Goal: Task Accomplishment & Management: Use online tool/utility

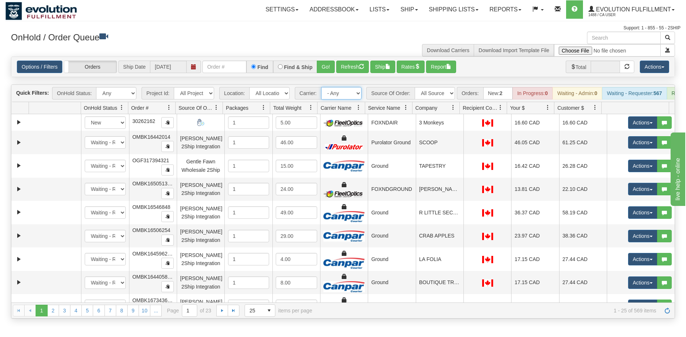
click at [332, 94] on select "- Any - Has NO carrier assigned - Has a carrier assigned FleetOptics Inc. My Ca…" at bounding box center [341, 93] width 40 height 12
click at [418, 94] on select "All Sources AirBlaster 2Ship Integration Ambler Apparel 2Ship Integration BC [M…" at bounding box center [435, 93] width 40 height 12
select select "Tofino Towels 2Ship"
click at [415, 87] on select "All Sources AirBlaster 2Ship Integration Ambler Apparel 2Ship Integration BC [M…" at bounding box center [435, 93] width 40 height 12
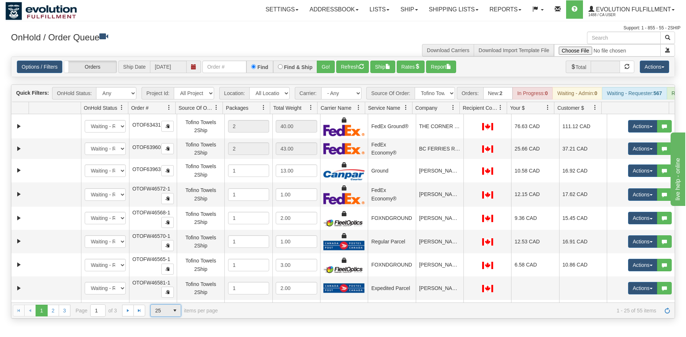
click at [173, 315] on span "select" at bounding box center [175, 310] width 12 height 12
click at [167, 303] on li "100" at bounding box center [166, 304] width 30 height 10
click at [453, 110] on span at bounding box center [453, 108] width 6 height 6
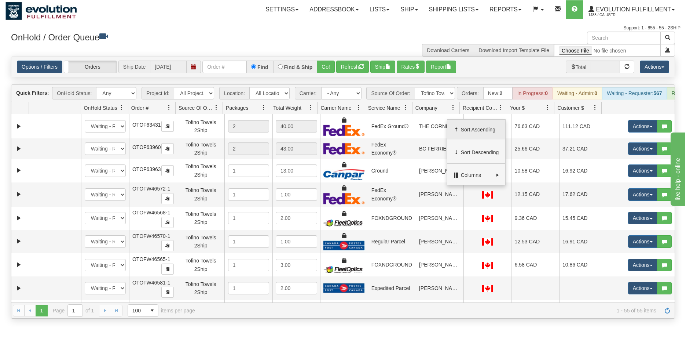
click at [470, 126] on span "Sort Ascending" at bounding box center [480, 129] width 38 height 7
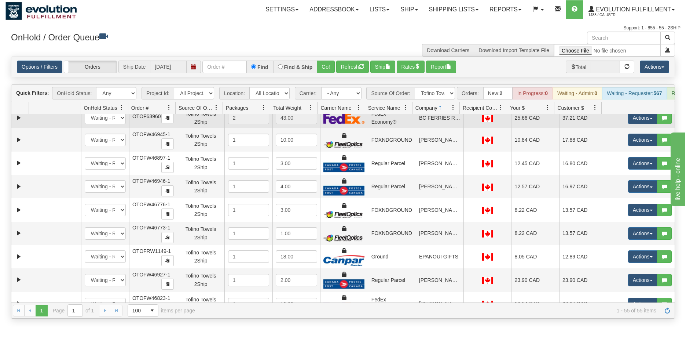
scroll to position [147, 0]
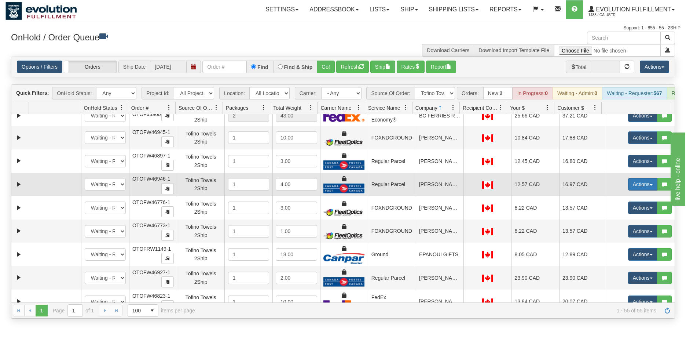
click at [637, 190] on button "Actions" at bounding box center [642, 184] width 29 height 12
click at [626, 220] on span "Rate All Services" at bounding box center [628, 217] width 44 height 6
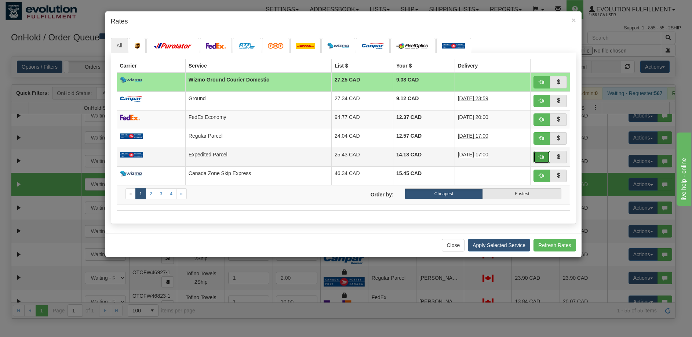
click at [541, 153] on button "button" at bounding box center [541, 157] width 17 height 12
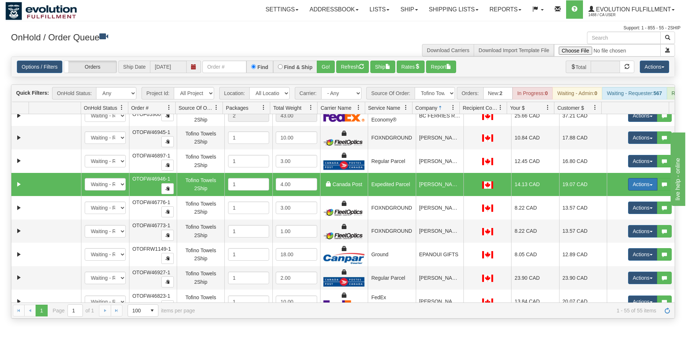
click at [631, 190] on button "Actions" at bounding box center [642, 184] width 29 height 12
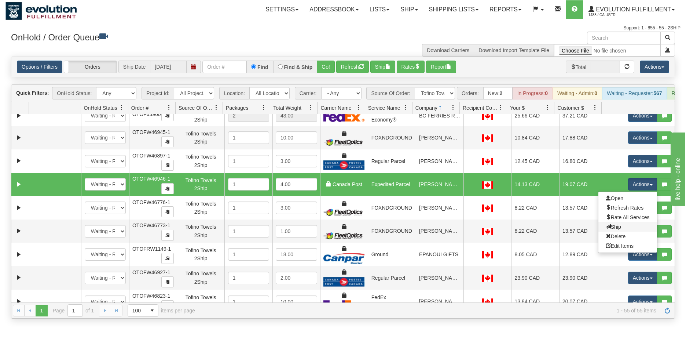
click at [614, 231] on link "Ship" at bounding box center [628, 227] width 59 height 10
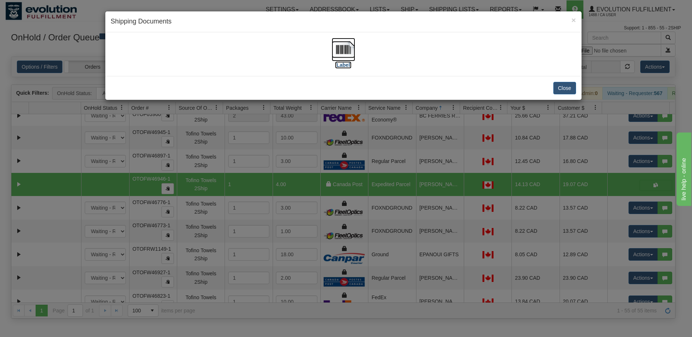
click at [340, 50] on img at bounding box center [343, 49] width 23 height 23
click at [555, 87] on button "Close" at bounding box center [564, 88] width 23 height 12
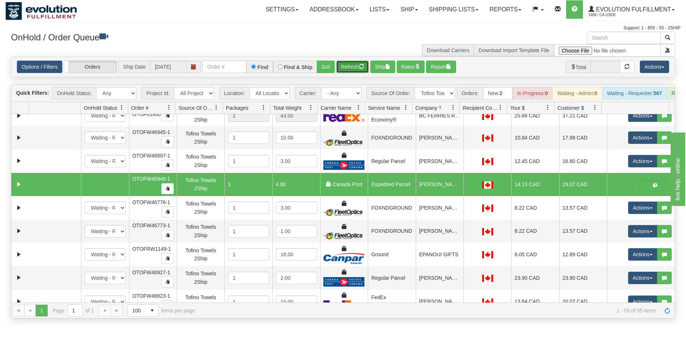
click at [357, 66] on button "Refresh" at bounding box center [352, 67] width 33 height 12
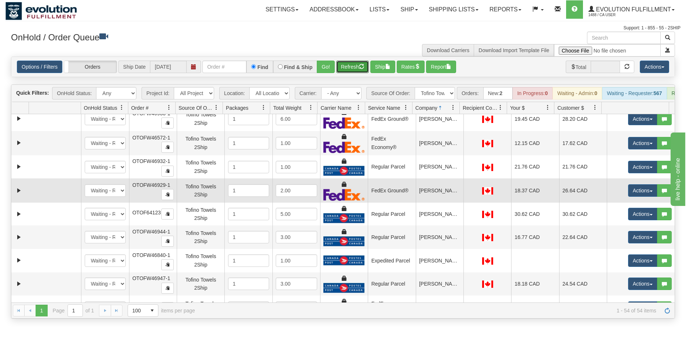
scroll to position [367, 0]
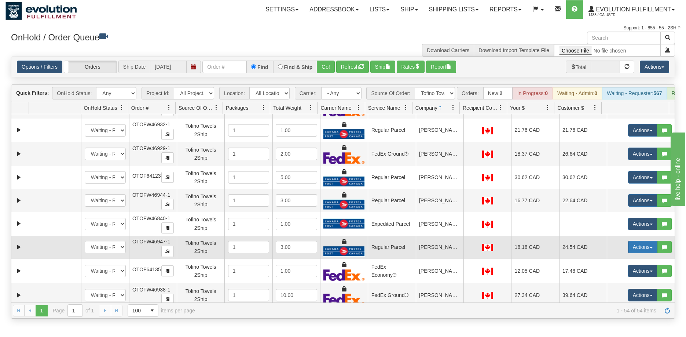
click at [629, 253] on button "Actions" at bounding box center [642, 247] width 29 height 12
click at [631, 283] on span "Rate All Services" at bounding box center [628, 280] width 44 height 6
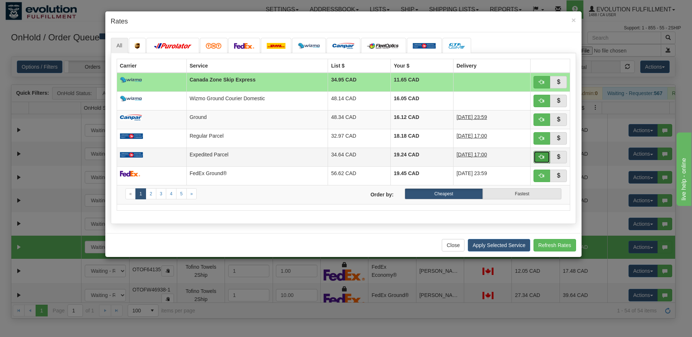
click at [543, 157] on span "button" at bounding box center [541, 156] width 5 height 5
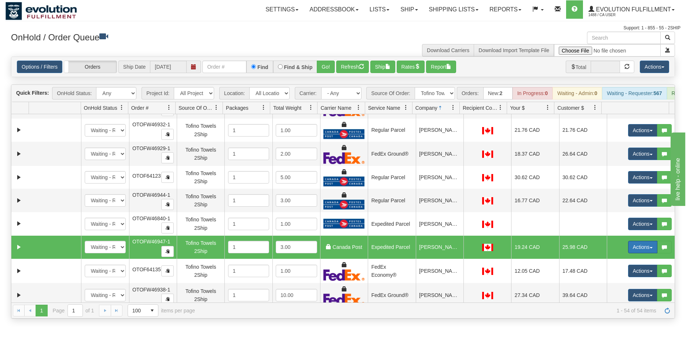
click at [631, 253] on button "Actions" at bounding box center [642, 247] width 29 height 12
click at [624, 294] on link "Ship" at bounding box center [628, 290] width 59 height 10
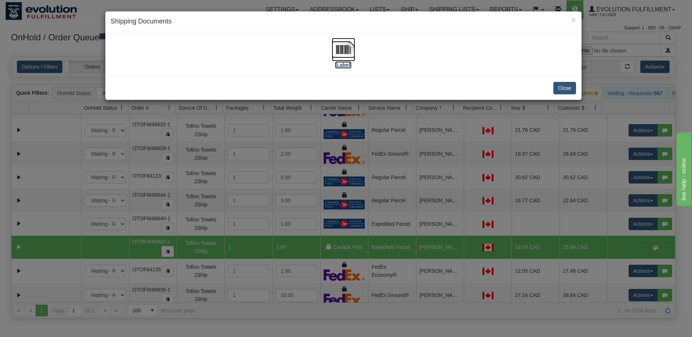
click at [346, 45] on img at bounding box center [343, 49] width 23 height 23
click at [562, 87] on button "Close" at bounding box center [564, 88] width 23 height 12
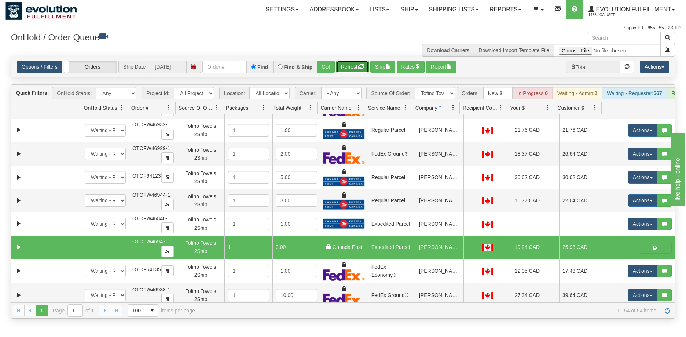
click at [369, 66] on button "Refresh" at bounding box center [352, 67] width 33 height 12
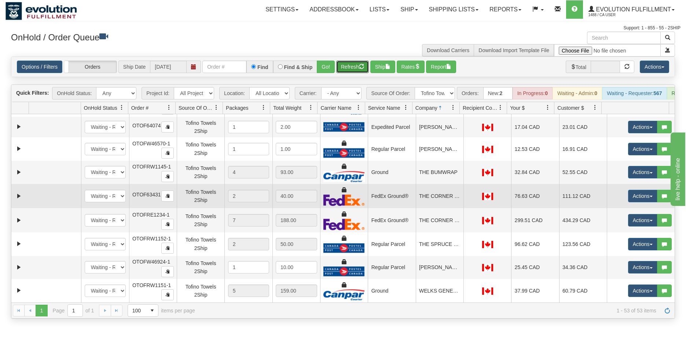
scroll to position [1058, 0]
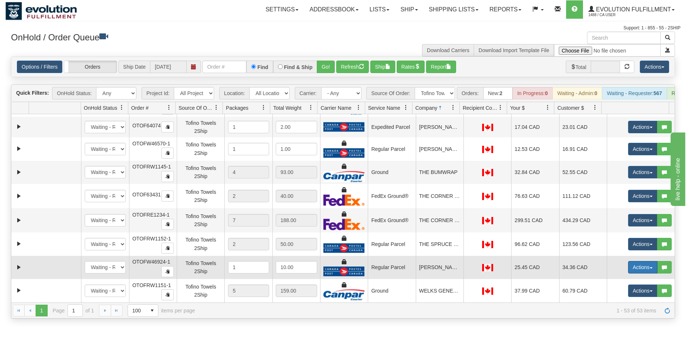
click at [634, 273] on button "Actions" at bounding box center [642, 267] width 29 height 12
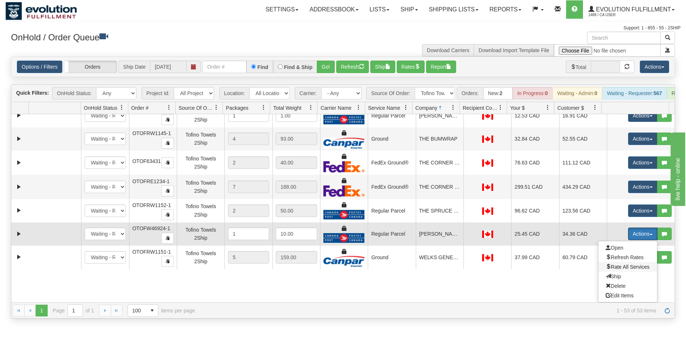
click at [633, 270] on span "Rate All Services" at bounding box center [628, 267] width 44 height 6
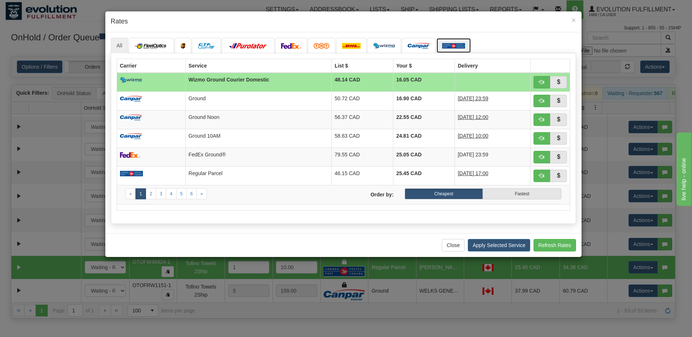
click at [456, 45] on img at bounding box center [453, 46] width 23 height 6
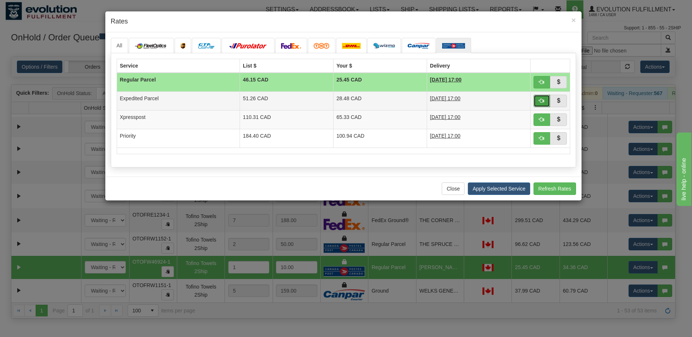
click at [540, 103] on span "button" at bounding box center [541, 100] width 5 height 5
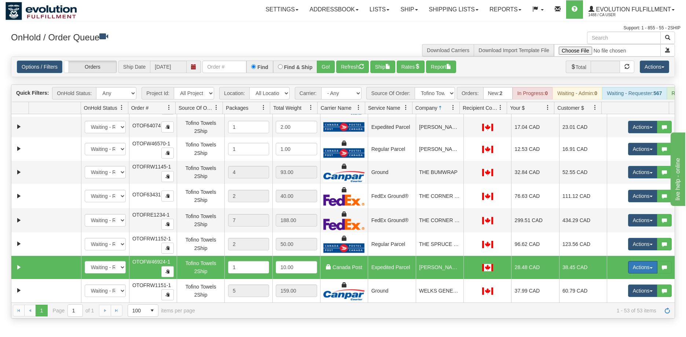
click at [631, 271] on button "Actions" at bounding box center [642, 267] width 29 height 12
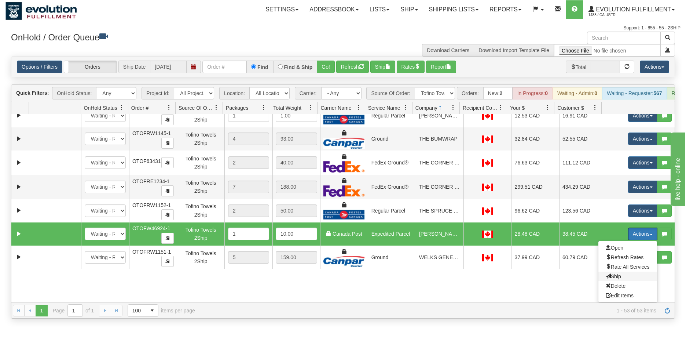
click at [612, 279] on span "Ship" at bounding box center [613, 276] width 15 height 6
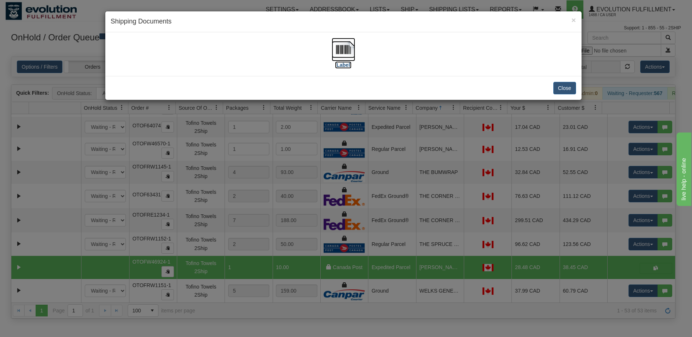
click at [340, 45] on img at bounding box center [343, 49] width 23 height 23
click at [563, 87] on button "Close" at bounding box center [564, 88] width 23 height 12
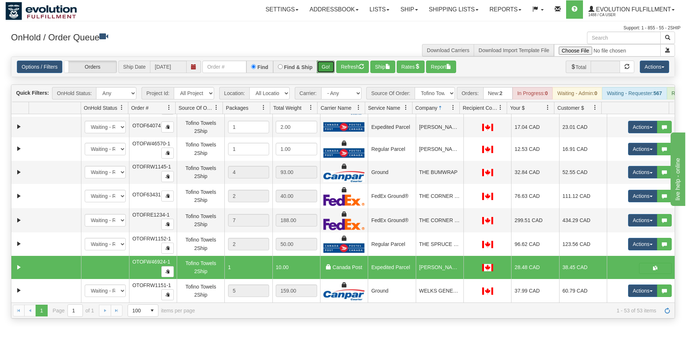
click at [322, 65] on button "Go!" at bounding box center [326, 67] width 18 height 12
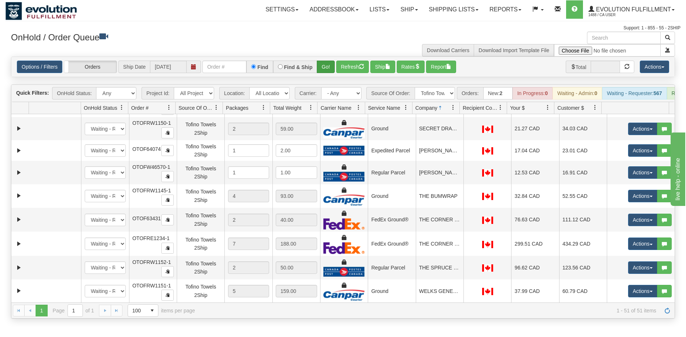
scroll to position [1012, 0]
click at [635, 16] on span "1488 / CA User" at bounding box center [616, 14] width 55 height 7
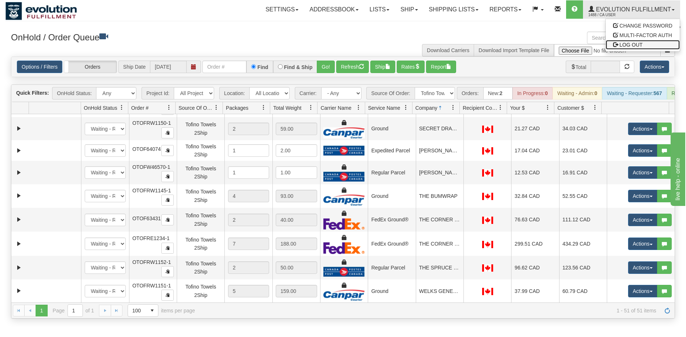
click at [633, 48] on link "LOG OUT" at bounding box center [643, 45] width 74 height 10
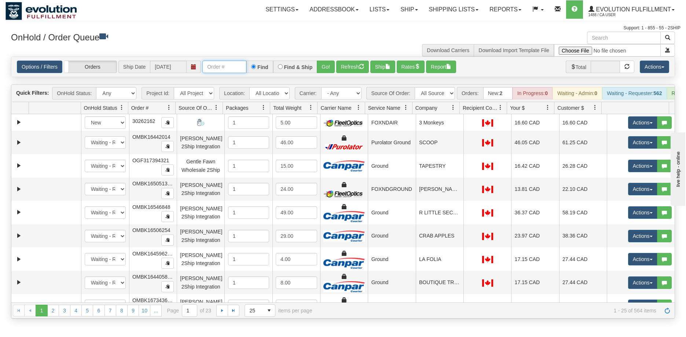
click at [238, 66] on input "text" at bounding box center [224, 67] width 44 height 12
click at [317, 66] on div "Find & Ship" at bounding box center [295, 67] width 44 height 12
click at [319, 67] on button "Go!" at bounding box center [326, 67] width 18 height 12
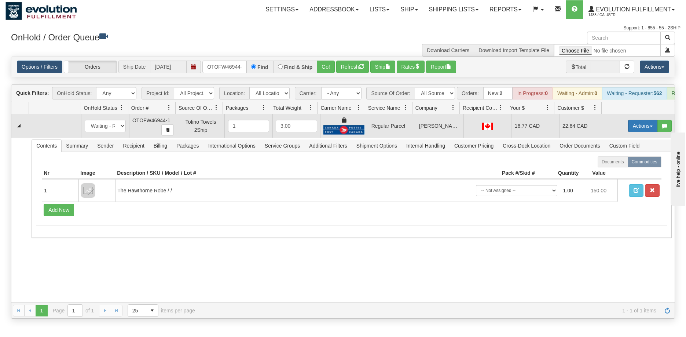
click at [644, 129] on button "Actions" at bounding box center [642, 126] width 29 height 12
click at [618, 162] on span "Rate All Services" at bounding box center [628, 159] width 44 height 6
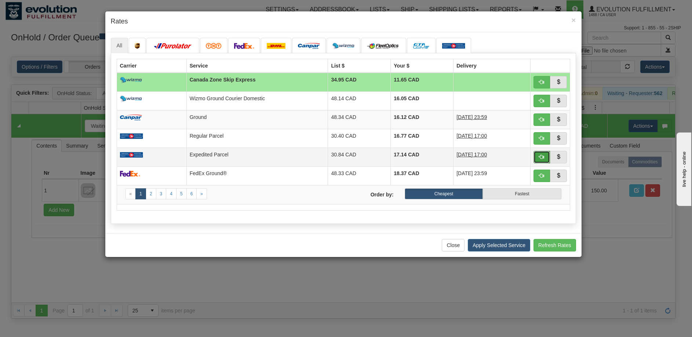
click at [538, 157] on button "button" at bounding box center [541, 157] width 17 height 12
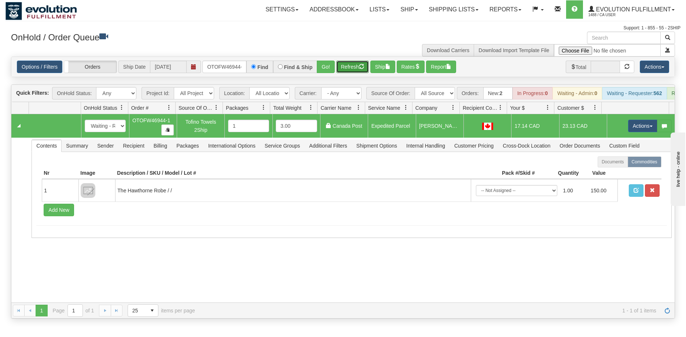
click at [348, 67] on button "Refresh" at bounding box center [352, 67] width 33 height 12
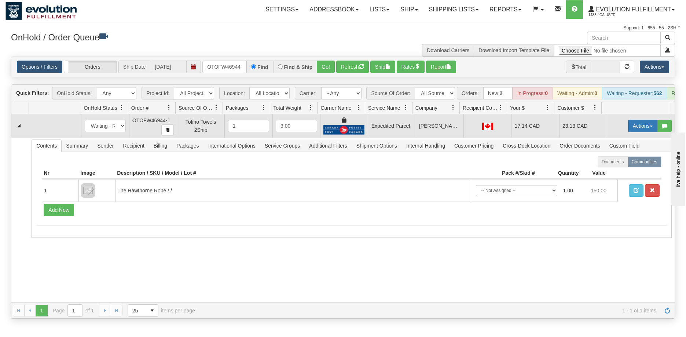
click at [633, 130] on button "Actions" at bounding box center [642, 126] width 29 height 12
click at [609, 171] on span "Ship" at bounding box center [613, 168] width 15 height 6
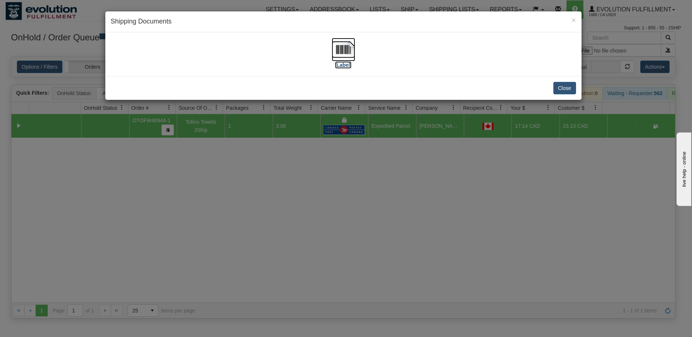
click at [351, 50] on img at bounding box center [343, 49] width 23 height 23
click at [293, 288] on div "× Shipping Documents [Label] Close" at bounding box center [346, 168] width 692 height 337
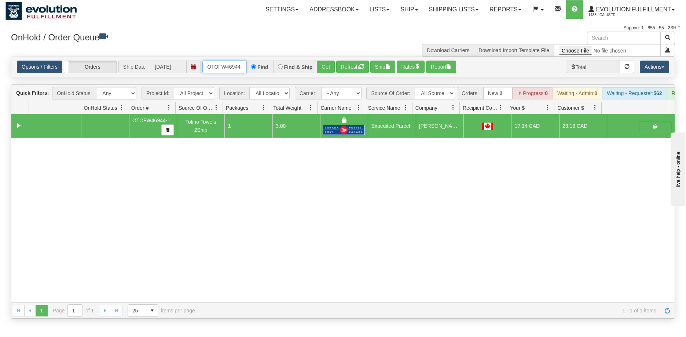
scroll to position [0, 3]
drag, startPoint x: 208, startPoint y: 66, endPoint x: 280, endPoint y: 68, distance: 71.9
click at [280, 68] on div "OTOFW46944-1 Find Find & Ship Go!" at bounding box center [268, 67] width 132 height 12
click at [319, 65] on button "Go!" at bounding box center [326, 67] width 18 height 12
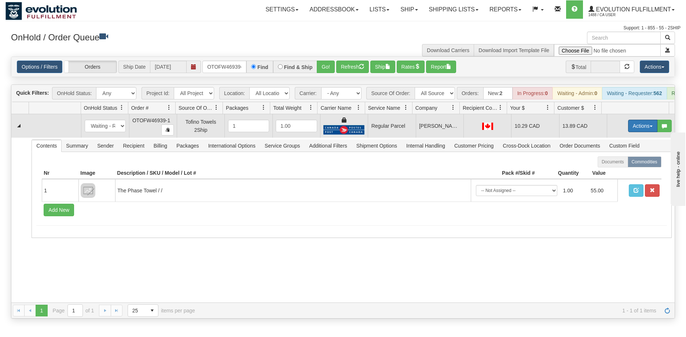
click at [632, 131] on button "Actions" at bounding box center [642, 126] width 29 height 12
click at [625, 162] on span "Rate All Services" at bounding box center [628, 159] width 44 height 6
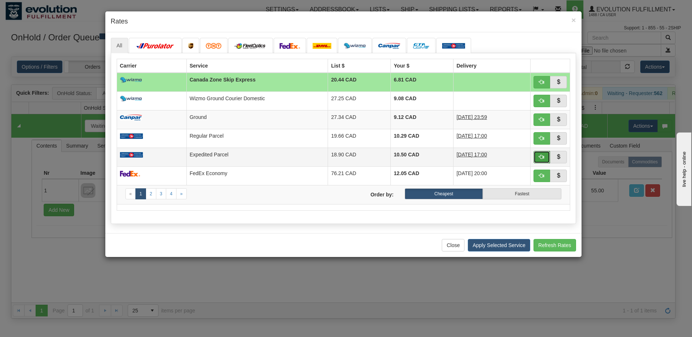
click at [542, 155] on span "button" at bounding box center [541, 156] width 5 height 5
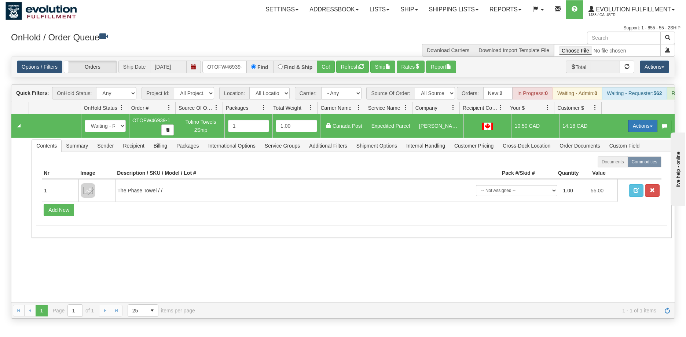
click at [634, 129] on button "Actions" at bounding box center [642, 126] width 29 height 12
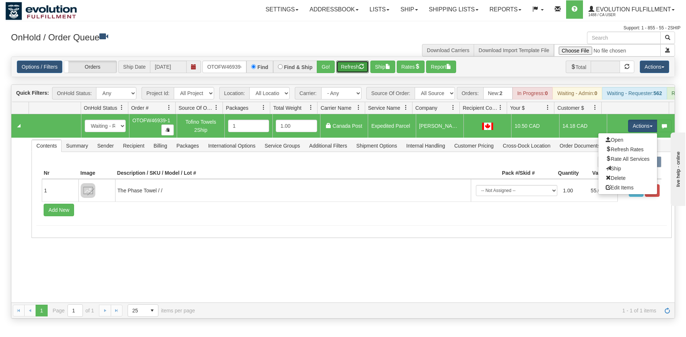
drag, startPoint x: 359, startPoint y: 67, endPoint x: 404, endPoint y: 79, distance: 46.2
click at [359, 67] on button "Refresh" at bounding box center [352, 67] width 33 height 12
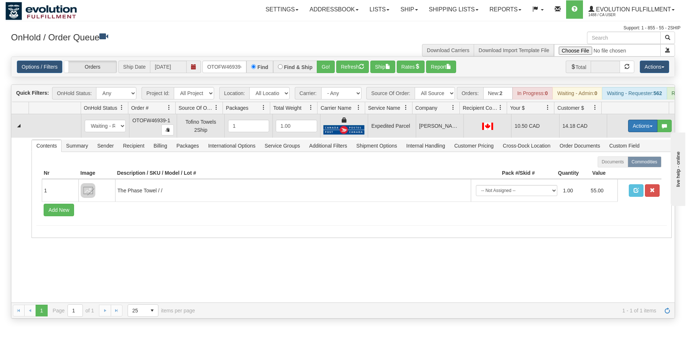
click at [647, 129] on button "Actions" at bounding box center [642, 126] width 29 height 12
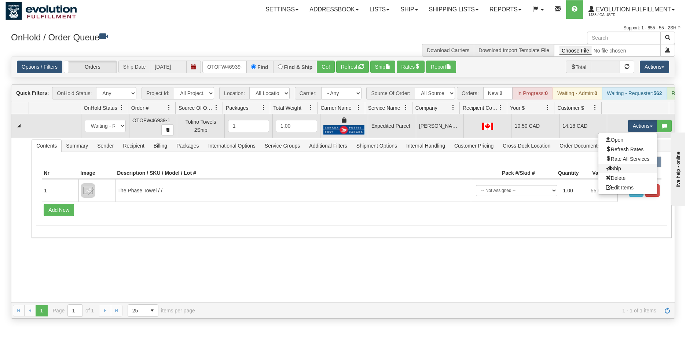
click at [616, 173] on link "Ship" at bounding box center [628, 169] width 59 height 10
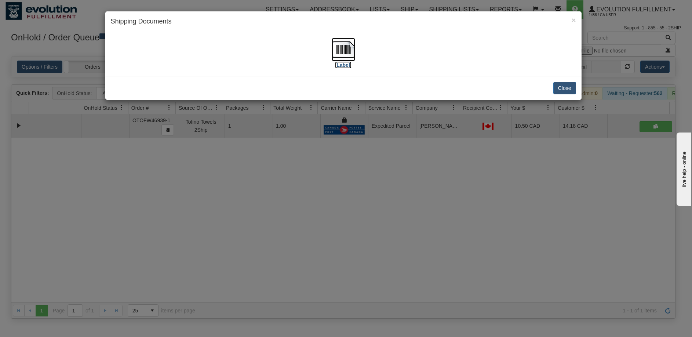
click at [348, 45] on img at bounding box center [343, 49] width 23 height 23
click at [366, 208] on div "× Shipping Documents [Label] Close" at bounding box center [346, 168] width 692 height 337
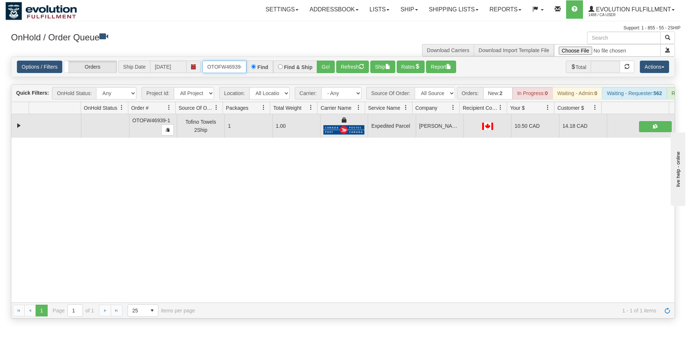
scroll to position [0, 3]
drag, startPoint x: 207, startPoint y: 64, endPoint x: 277, endPoint y: 64, distance: 70.1
click at [277, 64] on div "OTOFW46939-1 Find Find & Ship Go!" at bounding box center [268, 67] width 132 height 12
click at [324, 65] on button "Go!" at bounding box center [326, 67] width 18 height 12
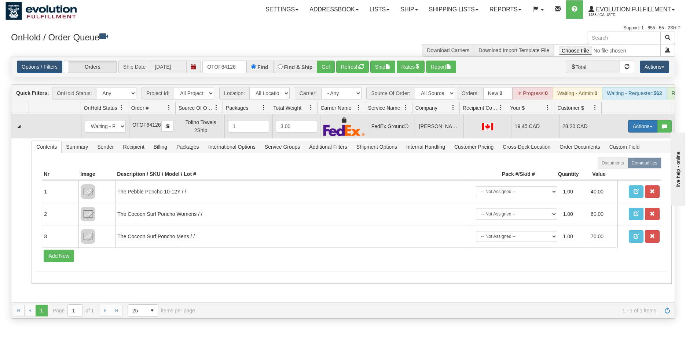
click at [638, 132] on button "Actions" at bounding box center [642, 126] width 29 height 12
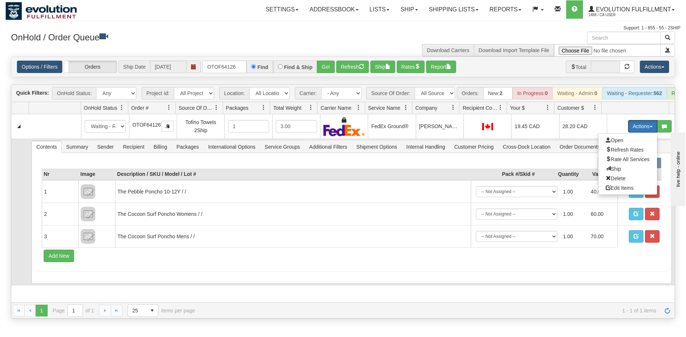
click at [608, 172] on span "Ship" at bounding box center [613, 169] width 15 height 6
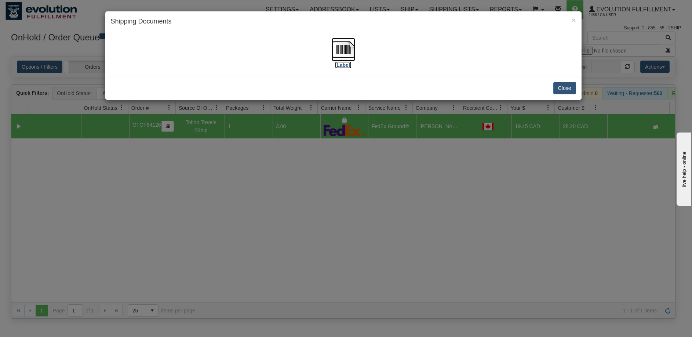
click at [344, 53] on img at bounding box center [343, 49] width 23 height 23
click at [316, 214] on div "× Shipping Documents [Label] Close" at bounding box center [346, 168] width 692 height 337
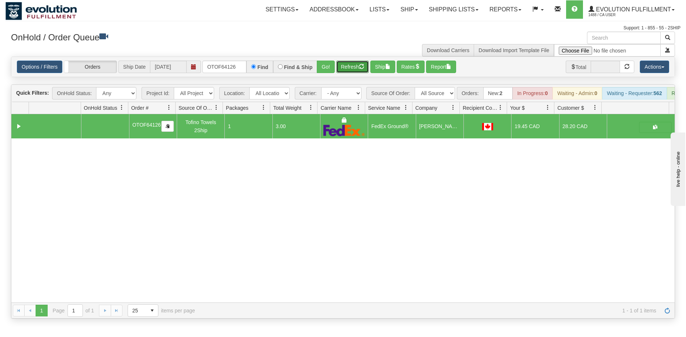
click at [342, 67] on button "Refresh" at bounding box center [352, 67] width 33 height 12
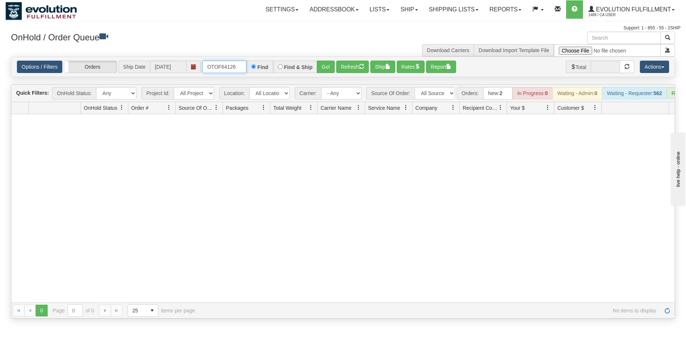
drag, startPoint x: 237, startPoint y: 67, endPoint x: 194, endPoint y: 61, distance: 43.7
click at [194, 63] on div "Options / Filters Group Shipments Orders Ship Date 09/10/2025 OTOF64126 Find Fi…" at bounding box center [343, 67] width 653 height 12
click at [323, 69] on button "Go!" at bounding box center [326, 67] width 18 height 12
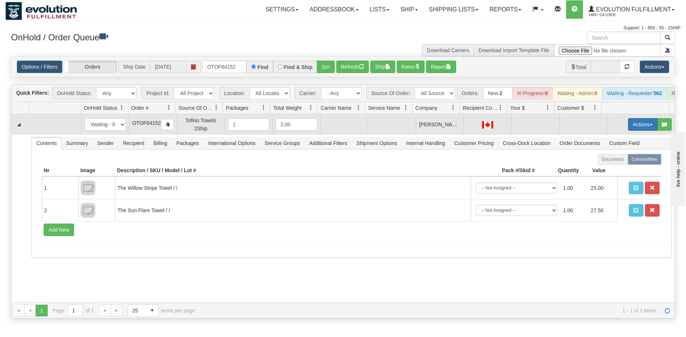
click at [634, 131] on button "Actions" at bounding box center [642, 124] width 29 height 12
click at [617, 160] on span "Rate All Services" at bounding box center [628, 157] width 44 height 6
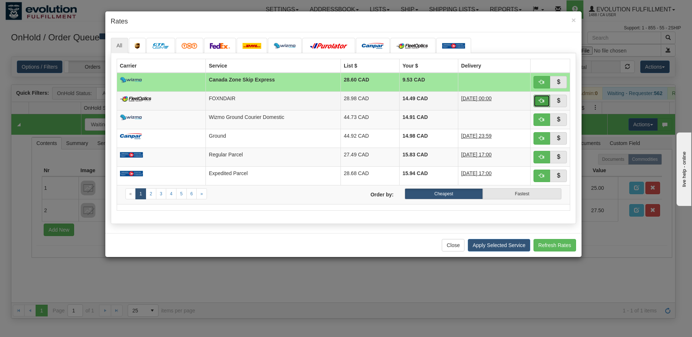
click at [539, 100] on span "button" at bounding box center [541, 100] width 5 height 5
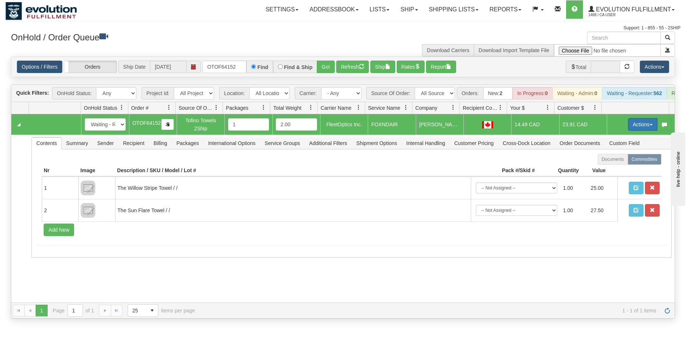
click at [642, 131] on button "Actions" at bounding box center [642, 124] width 29 height 12
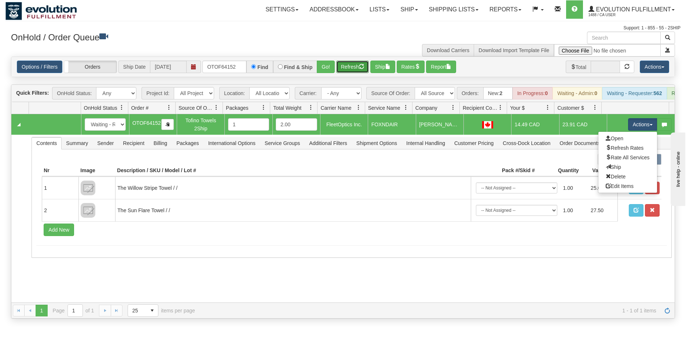
click at [358, 67] on button "Refresh" at bounding box center [352, 67] width 33 height 12
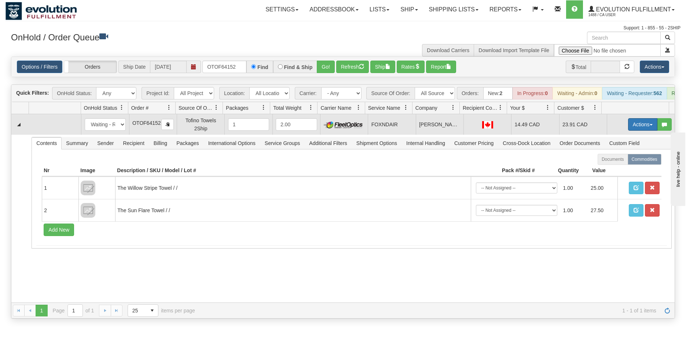
click at [633, 129] on button "Actions" at bounding box center [642, 124] width 29 height 12
click at [612, 170] on span "Ship" at bounding box center [613, 167] width 15 height 6
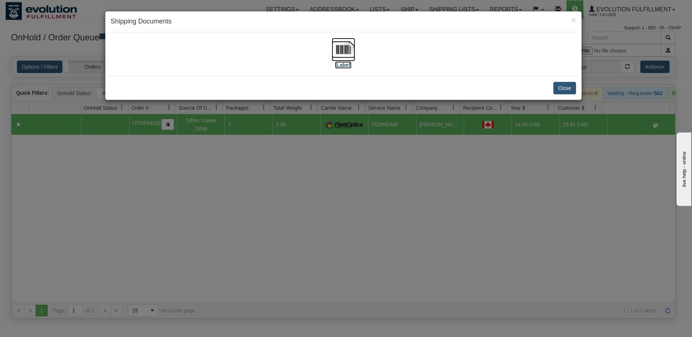
click at [345, 48] on img at bounding box center [343, 49] width 23 height 23
click at [267, 211] on div "× Shipping Documents [Label] Close" at bounding box center [346, 168] width 692 height 337
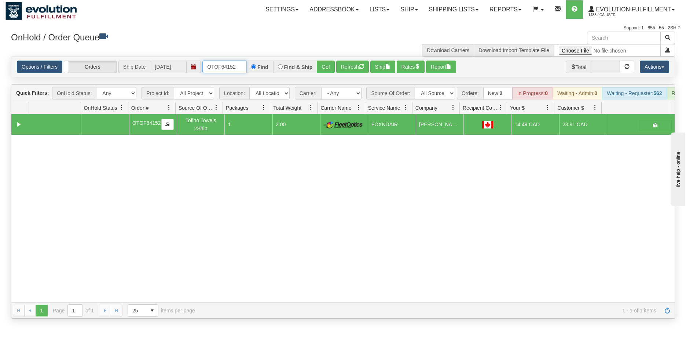
drag, startPoint x: 206, startPoint y: 67, endPoint x: 253, endPoint y: 66, distance: 47.0
click at [253, 66] on div "OTOF64152 Find Find & Ship Go!" at bounding box center [268, 67] width 132 height 12
click at [344, 65] on button "Refresh" at bounding box center [352, 67] width 33 height 12
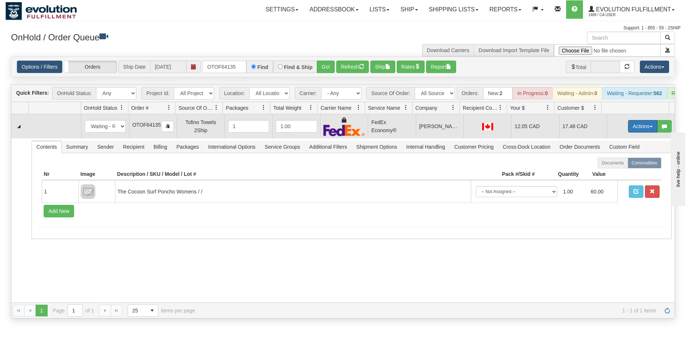
click at [629, 132] on button "Actions" at bounding box center [642, 126] width 29 height 12
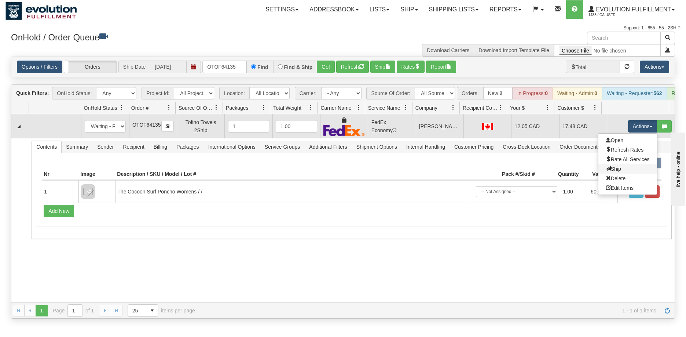
click at [617, 174] on link "Ship" at bounding box center [628, 169] width 59 height 10
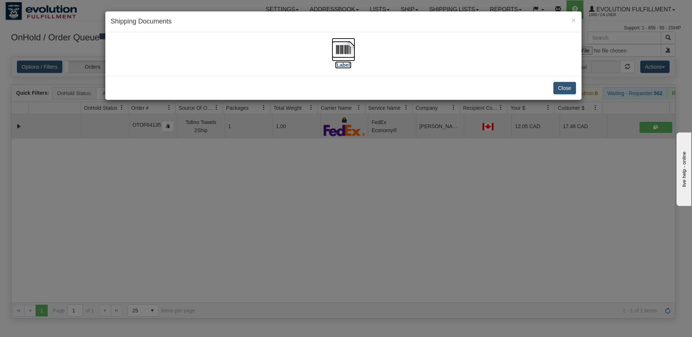
click at [344, 54] on img at bounding box center [343, 49] width 23 height 23
click at [365, 207] on div "× Shipping Documents [Label] Close" at bounding box center [346, 168] width 692 height 337
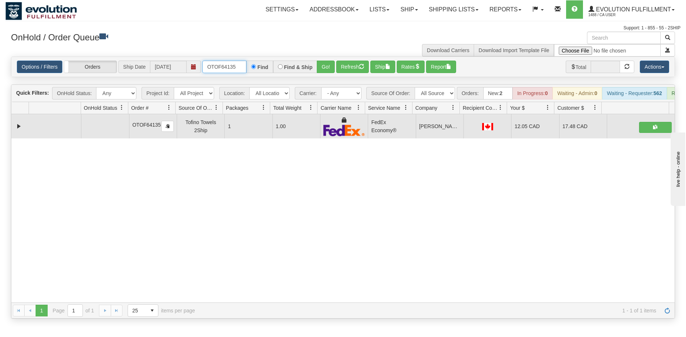
drag, startPoint x: 238, startPoint y: 67, endPoint x: 186, endPoint y: 63, distance: 52.6
click at [187, 65] on div "Options / Filters Group Shipments Orders Ship Date 09/10/2025 OTOF64135 Find Fi…" at bounding box center [343, 67] width 653 height 12
type input "OTOFW46926-1"
click at [326, 65] on button "Go!" at bounding box center [326, 67] width 18 height 12
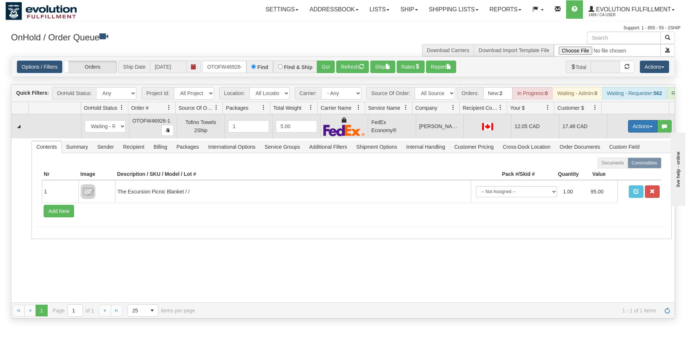
click at [633, 131] on button "Actions" at bounding box center [642, 126] width 29 height 12
click at [614, 172] on span "Ship" at bounding box center [613, 169] width 15 height 6
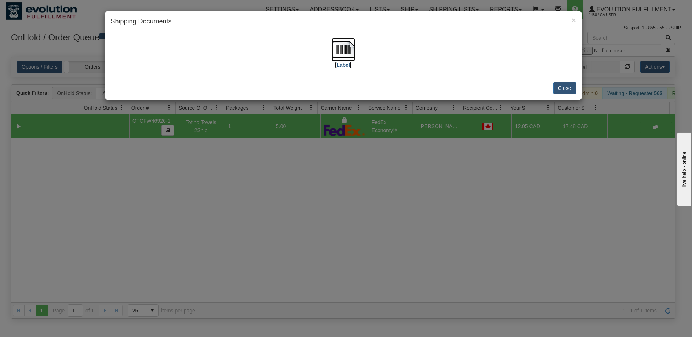
click at [334, 48] on img at bounding box center [343, 49] width 23 height 23
click at [403, 212] on div "× Shipping Documents [Label] Close" at bounding box center [346, 168] width 692 height 337
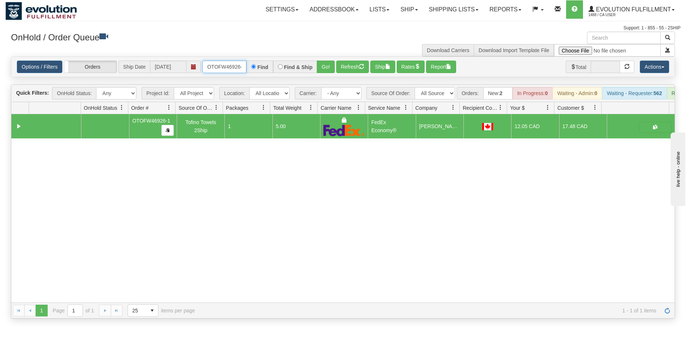
scroll to position [0, 3]
drag, startPoint x: 205, startPoint y: 65, endPoint x: 284, endPoint y: 64, distance: 78.5
click at [284, 64] on div "OTOFW46926-1 Find Find & Ship Go!" at bounding box center [268, 67] width 132 height 12
click at [227, 66] on input "text" at bounding box center [224, 67] width 44 height 12
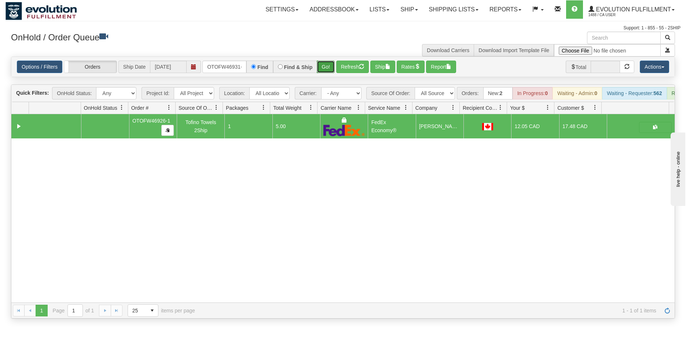
click at [326, 70] on button "Go!" at bounding box center [326, 67] width 18 height 12
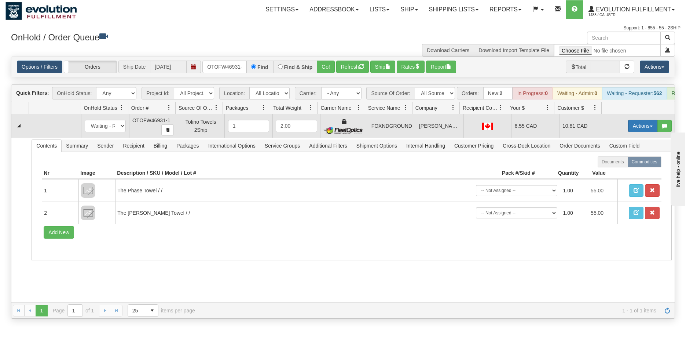
click at [632, 132] on button "Actions" at bounding box center [642, 126] width 29 height 12
click at [614, 171] on span "Ship" at bounding box center [613, 168] width 15 height 6
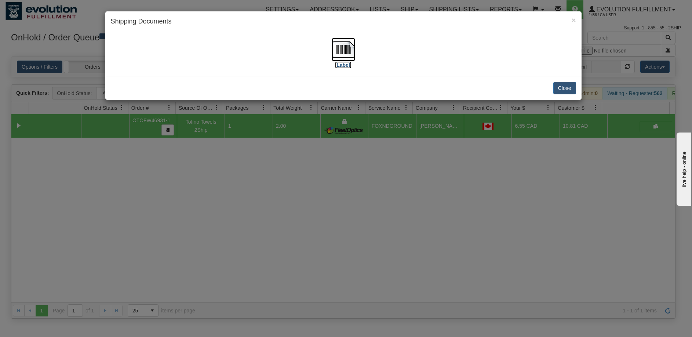
click at [343, 43] on img at bounding box center [343, 49] width 23 height 23
click at [385, 209] on div "× Shipping Documents [Label] Close" at bounding box center [346, 168] width 692 height 337
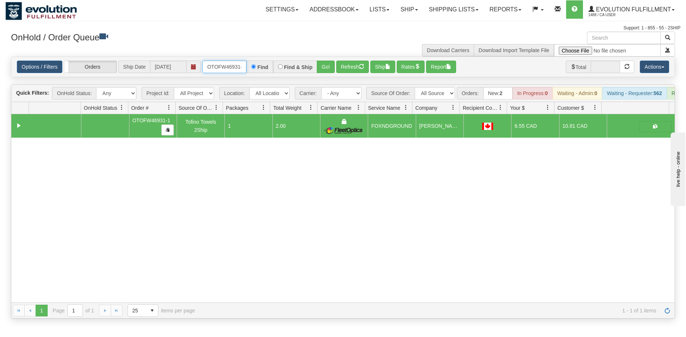
scroll to position [0, 3]
drag, startPoint x: 205, startPoint y: 67, endPoint x: 317, endPoint y: 63, distance: 111.6
click at [317, 63] on div "OTOFW46931-1 Find Find & Ship Go!" at bounding box center [268, 67] width 132 height 12
type input "OTOFW46930-1"
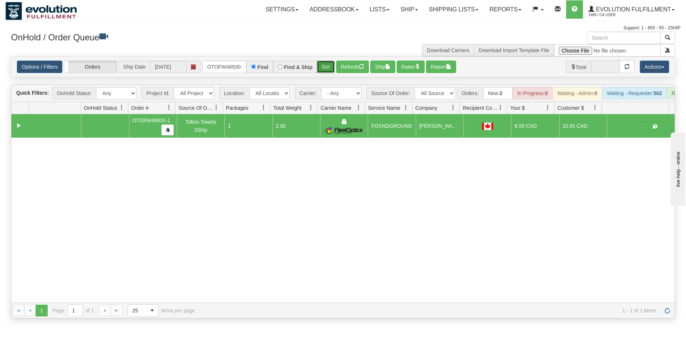
click at [329, 65] on button "Go!" at bounding box center [326, 67] width 18 height 12
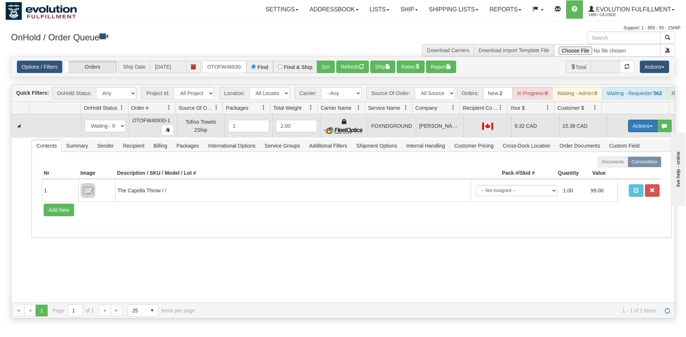
click at [640, 132] on button "Actions" at bounding box center [642, 126] width 29 height 12
click at [613, 171] on span "Ship" at bounding box center [613, 168] width 15 height 6
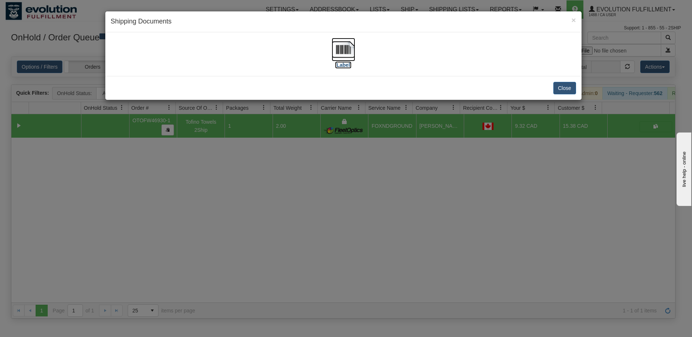
click at [349, 51] on img at bounding box center [343, 49] width 23 height 23
click at [387, 248] on div "× Shipping Documents [Label] Close" at bounding box center [346, 168] width 692 height 337
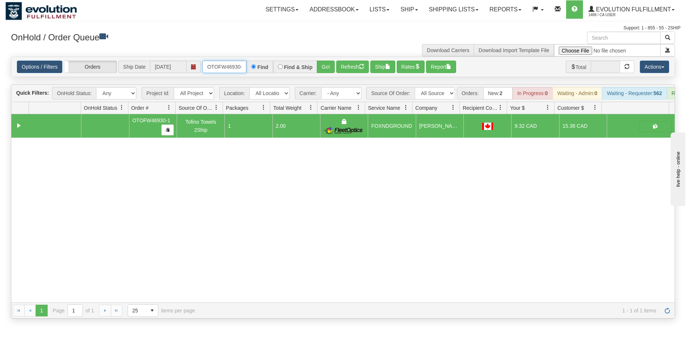
scroll to position [0, 3]
drag, startPoint x: 208, startPoint y: 65, endPoint x: 263, endPoint y: 67, distance: 55.8
click at [263, 67] on div "OTOFW46930-1 Find Find & Ship Go!" at bounding box center [268, 67] width 132 height 12
click at [327, 69] on button "Go!" at bounding box center [326, 67] width 18 height 12
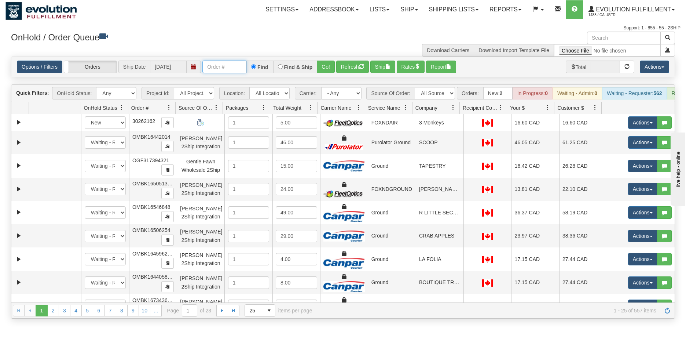
click at [226, 67] on input "text" at bounding box center [224, 67] width 44 height 12
click at [326, 70] on button "Go!" at bounding box center [326, 67] width 18 height 12
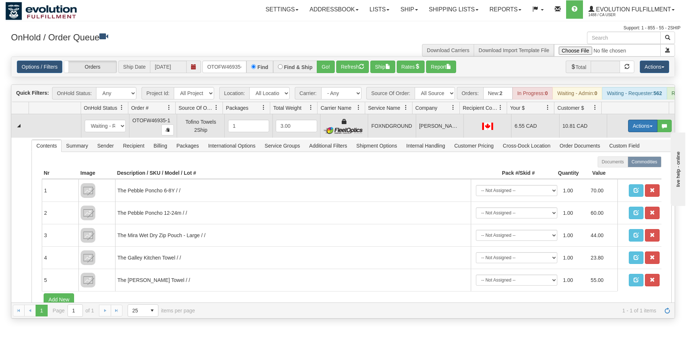
click at [633, 132] on button "Actions" at bounding box center [642, 126] width 29 height 12
click at [613, 171] on span "Ship" at bounding box center [613, 168] width 15 height 6
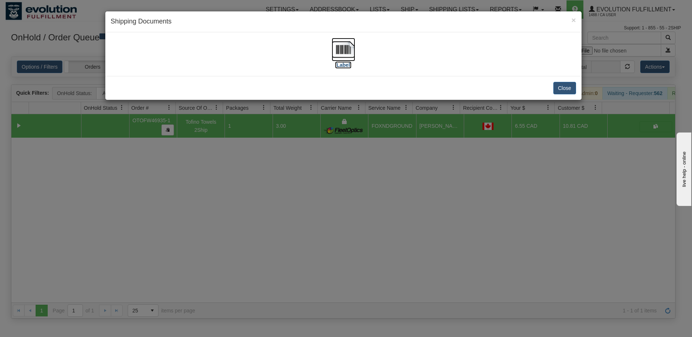
click at [351, 53] on img at bounding box center [343, 49] width 23 height 23
click at [238, 174] on div "× Shipping Documents [Label] Close" at bounding box center [346, 168] width 692 height 337
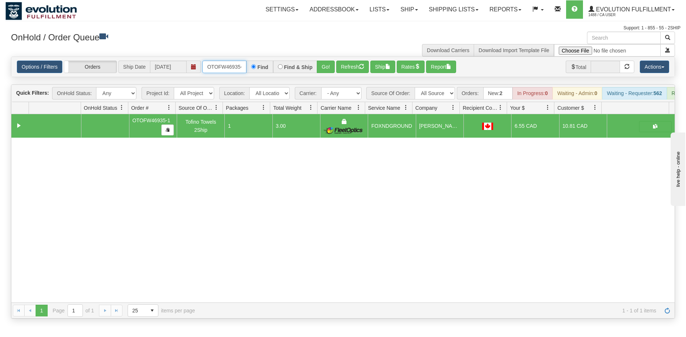
scroll to position [0, 3]
drag, startPoint x: 206, startPoint y: 65, endPoint x: 281, endPoint y: 65, distance: 75.6
click at [281, 65] on div "OTOFW46935-1 Find Find & Ship Go!" at bounding box center [268, 67] width 132 height 12
click at [328, 70] on button "Go!" at bounding box center [326, 67] width 18 height 12
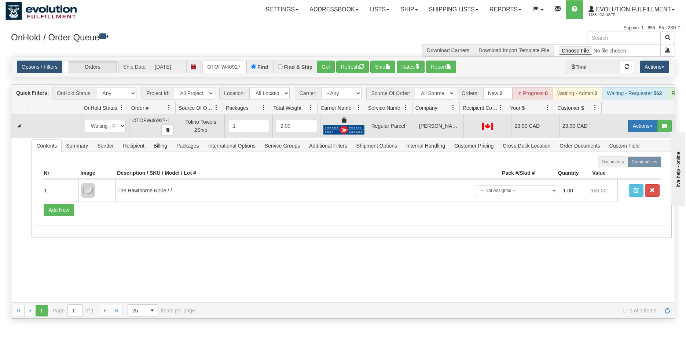
click at [634, 130] on button "Actions" at bounding box center [642, 126] width 29 height 12
click at [618, 162] on span "Rate All Services" at bounding box center [628, 159] width 44 height 6
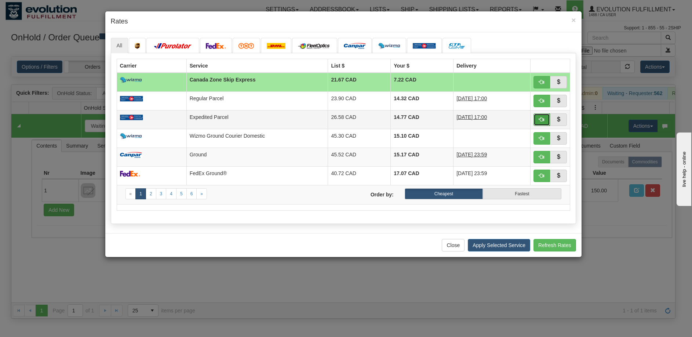
click at [543, 122] on span "button" at bounding box center [541, 119] width 5 height 5
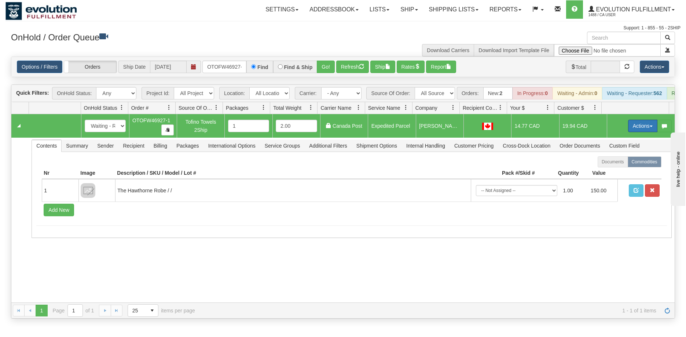
click at [628, 130] on button "Actions" at bounding box center [642, 126] width 29 height 12
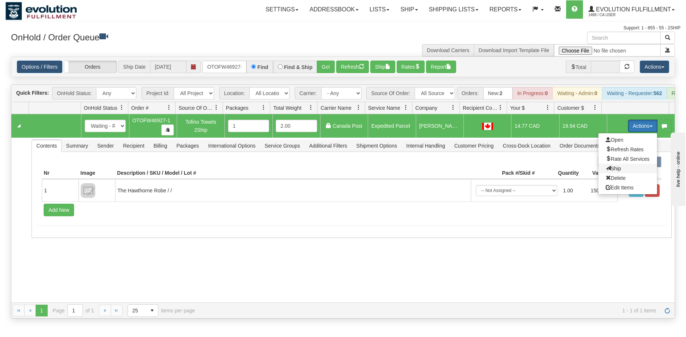
click at [613, 171] on span "Ship" at bounding box center [613, 168] width 15 height 6
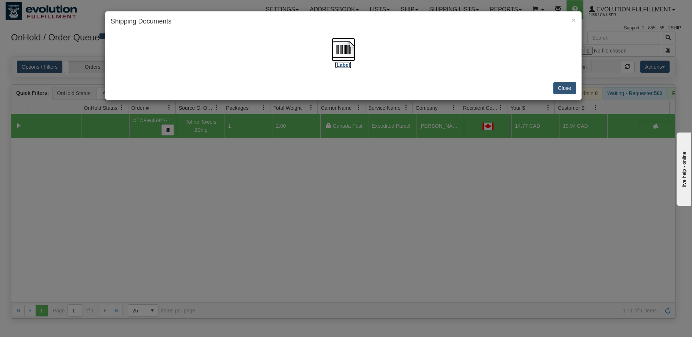
click at [335, 54] on img at bounding box center [343, 49] width 23 height 23
click at [415, 272] on div "× Shipping Documents [Label] Close" at bounding box center [346, 168] width 692 height 337
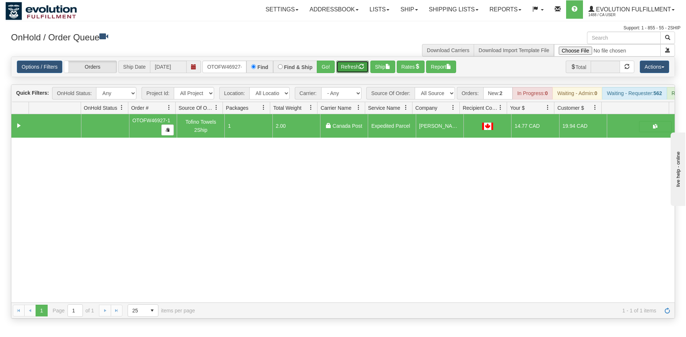
click at [339, 67] on button "Refresh" at bounding box center [352, 67] width 33 height 12
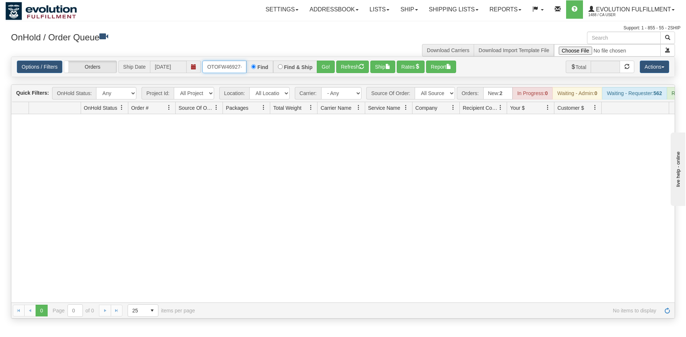
scroll to position [0, 3]
drag, startPoint x: 208, startPoint y: 65, endPoint x: 257, endPoint y: 69, distance: 49.0
click at [257, 69] on div "OTOFW46927-1 Find Find & Ship Go!" at bounding box center [268, 67] width 132 height 12
click at [329, 70] on button "Go!" at bounding box center [326, 67] width 18 height 12
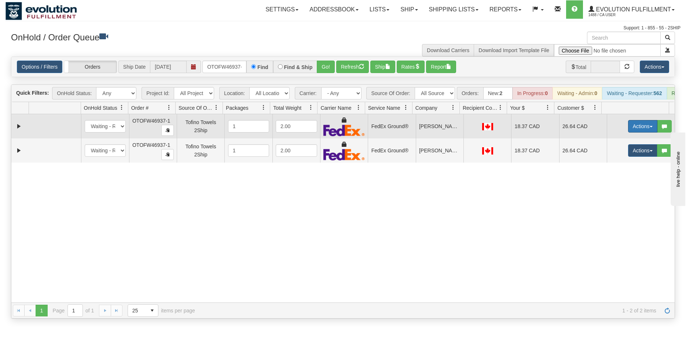
click at [636, 132] on button "Actions" at bounding box center [642, 126] width 29 height 12
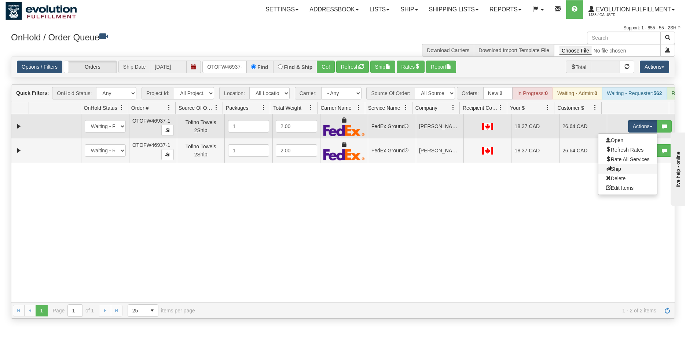
click at [614, 174] on link "Ship" at bounding box center [628, 169] width 59 height 10
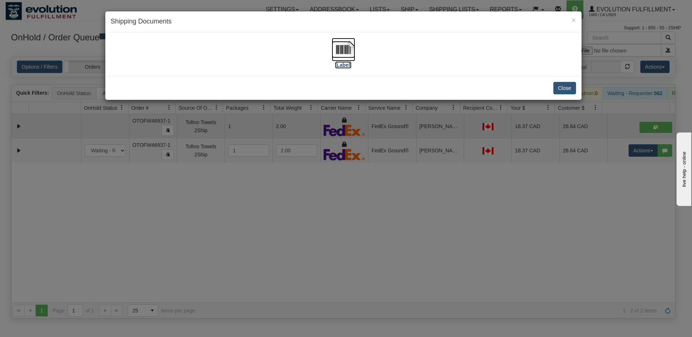
click at [353, 50] on img at bounding box center [343, 49] width 23 height 23
click at [332, 203] on div "× Shipping Documents [Label] Close" at bounding box center [346, 168] width 692 height 337
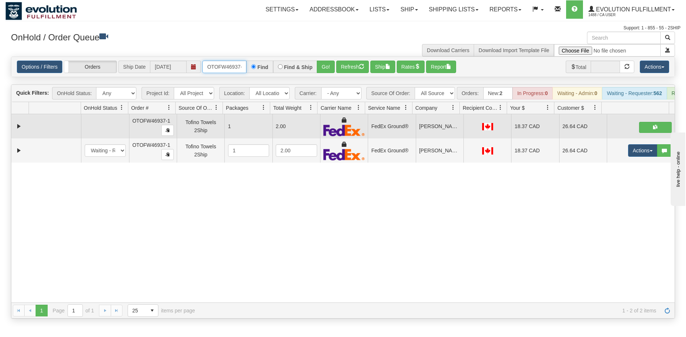
scroll to position [0, 3]
drag, startPoint x: 207, startPoint y: 67, endPoint x: 257, endPoint y: 72, distance: 49.8
click at [257, 72] on div "OTOFW46937-1 Find Find & Ship Go!" at bounding box center [268, 67] width 132 height 12
type input "OTOFW46934-1"
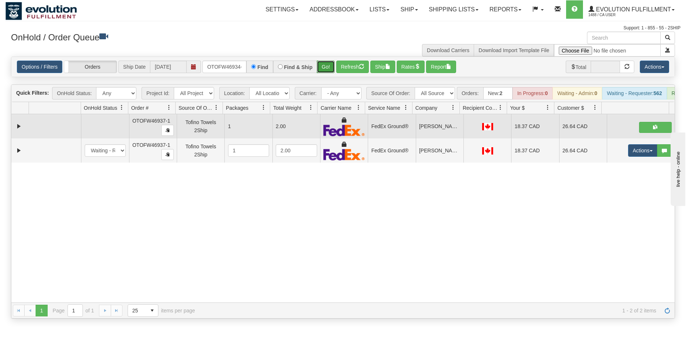
click at [322, 65] on button "Go!" at bounding box center [326, 67] width 18 height 12
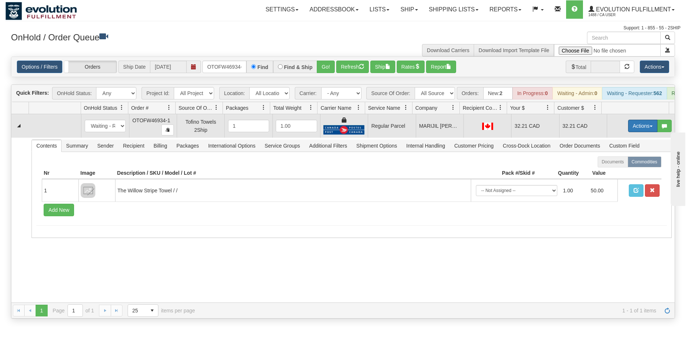
click at [635, 132] on button "Actions" at bounding box center [642, 126] width 29 height 12
click at [620, 162] on span "Rate All Services" at bounding box center [628, 159] width 44 height 6
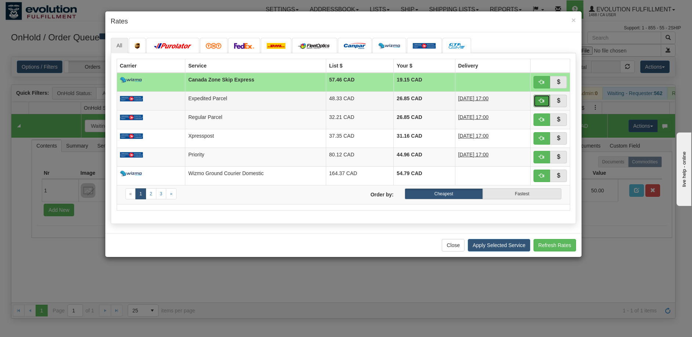
click at [540, 100] on span "button" at bounding box center [541, 100] width 5 height 5
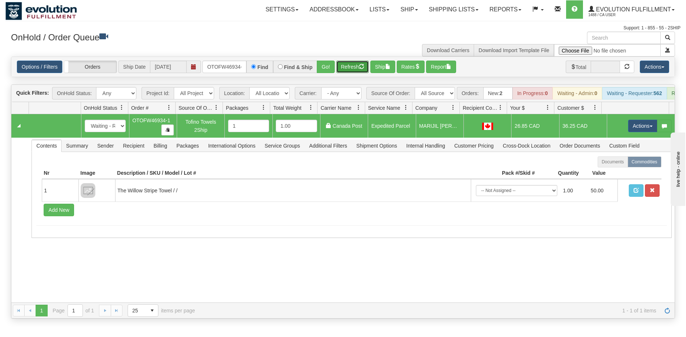
click at [344, 64] on button "Refresh" at bounding box center [352, 67] width 33 height 12
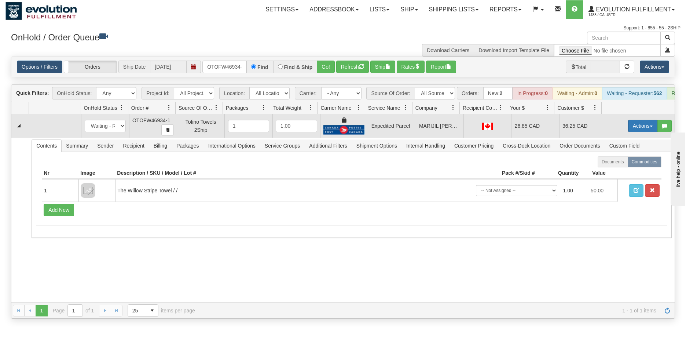
click at [639, 132] on button "Actions" at bounding box center [642, 126] width 29 height 12
click at [610, 171] on span "Ship" at bounding box center [613, 168] width 15 height 6
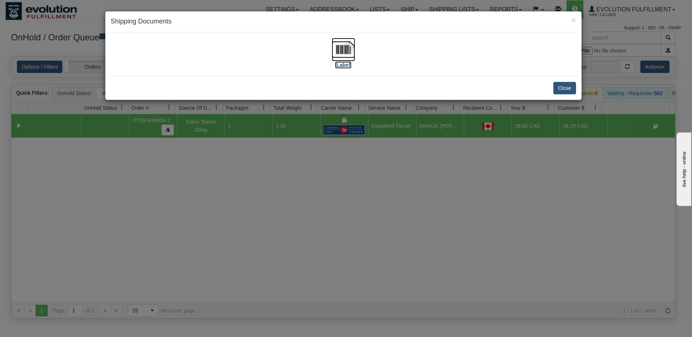
click at [334, 55] on img at bounding box center [343, 49] width 23 height 23
click at [309, 222] on div "× Shipping Documents [Label] Close" at bounding box center [346, 168] width 692 height 337
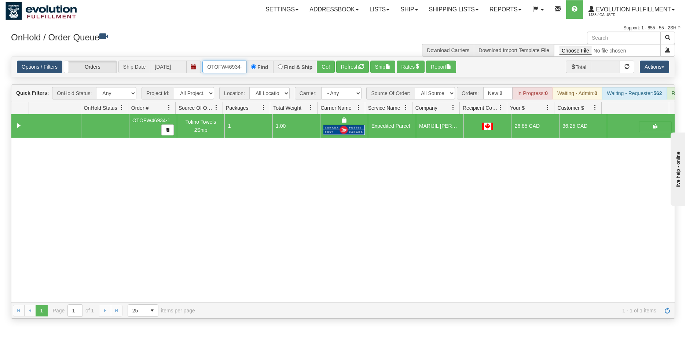
scroll to position [0, 3]
drag, startPoint x: 208, startPoint y: 69, endPoint x: 264, endPoint y: 75, distance: 56.5
click at [264, 75] on div "Options / Filters Group Shipments Orders Ship Date 09/10/2025 OTOFW46934-1 Find…" at bounding box center [343, 67] width 664 height 20
click at [225, 70] on input "text" at bounding box center [224, 67] width 44 height 12
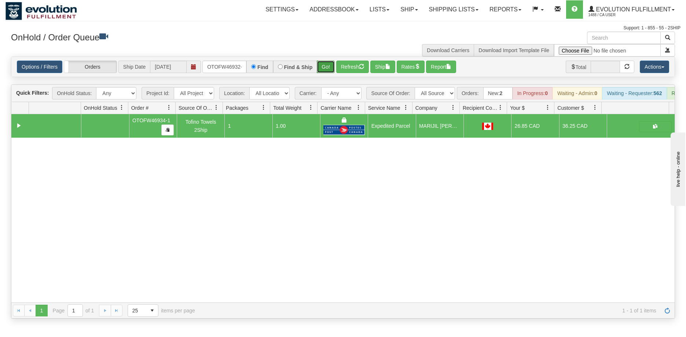
click at [321, 69] on button "Go!" at bounding box center [326, 67] width 18 height 12
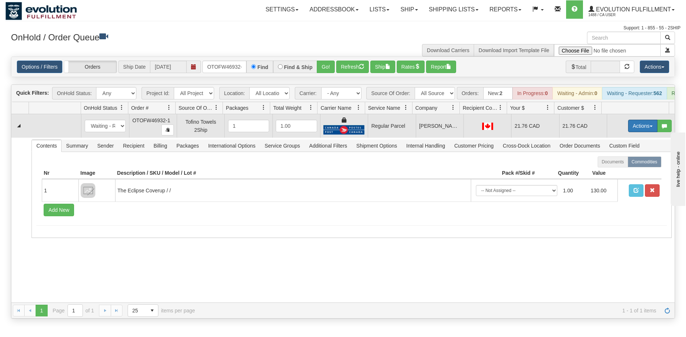
click at [633, 129] on button "Actions" at bounding box center [642, 126] width 29 height 12
click at [619, 162] on span "Rate All Services" at bounding box center [628, 159] width 44 height 6
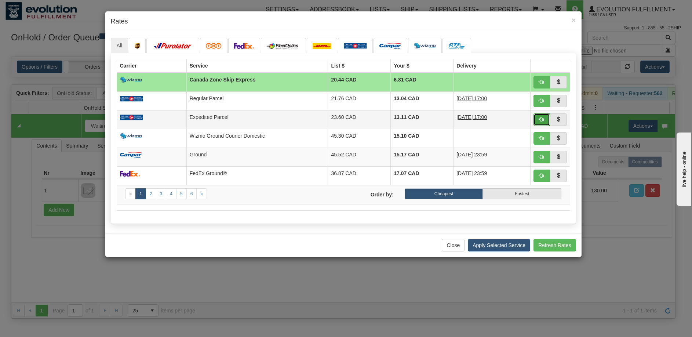
click at [541, 116] on button "button" at bounding box center [541, 119] width 17 height 12
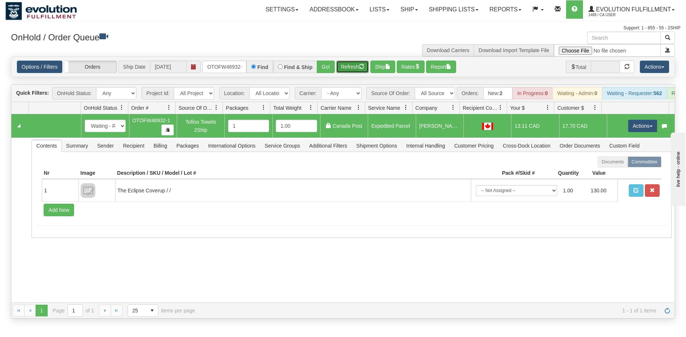
click at [351, 67] on button "Refresh" at bounding box center [352, 67] width 33 height 12
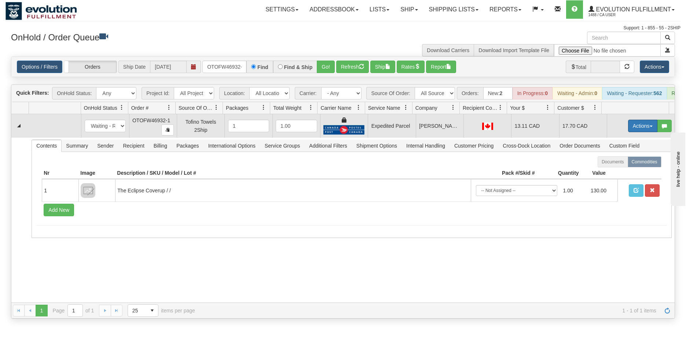
click at [628, 131] on button "Actions" at bounding box center [642, 126] width 29 height 12
click at [613, 171] on span "Ship" at bounding box center [613, 168] width 15 height 6
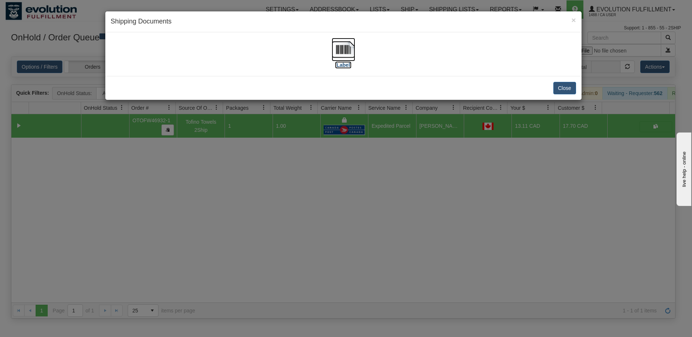
click at [349, 58] on img at bounding box center [343, 49] width 23 height 23
click at [280, 230] on div "× Shipping Documents [Label] Close" at bounding box center [346, 168] width 692 height 337
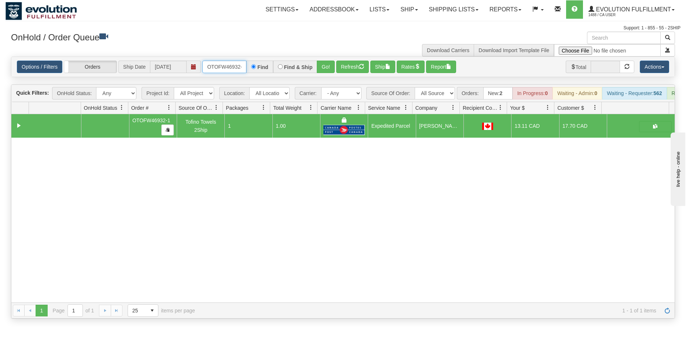
scroll to position [0, 3]
drag, startPoint x: 208, startPoint y: 66, endPoint x: 279, endPoint y: 68, distance: 70.5
click at [279, 68] on div "OTOFW46932-1 Find Find & Ship Go!" at bounding box center [268, 67] width 132 height 12
click at [321, 66] on button "Go!" at bounding box center [326, 67] width 18 height 12
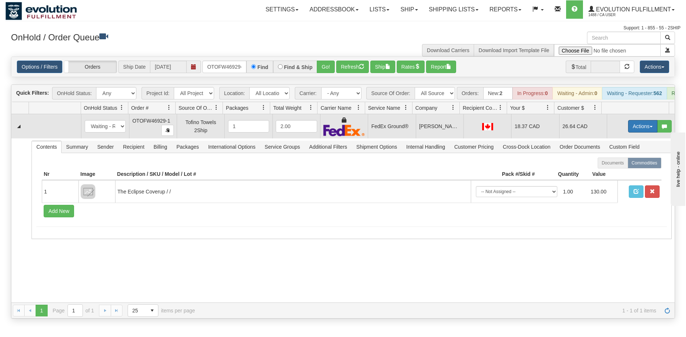
click at [632, 132] on button "Actions" at bounding box center [642, 126] width 29 height 12
click at [610, 172] on span "Ship" at bounding box center [613, 169] width 15 height 6
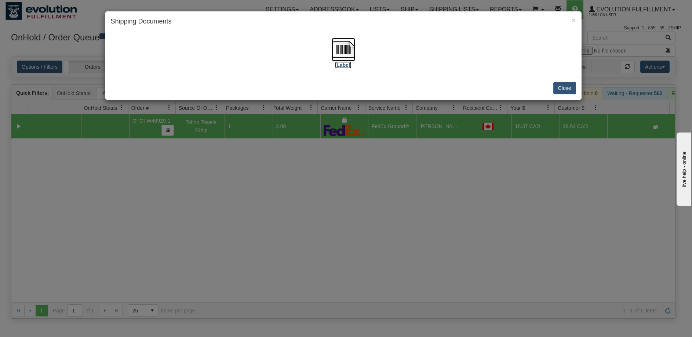
click at [345, 53] on img at bounding box center [343, 49] width 23 height 23
click at [338, 256] on div "× Shipping Documents [Label] Close" at bounding box center [346, 168] width 692 height 337
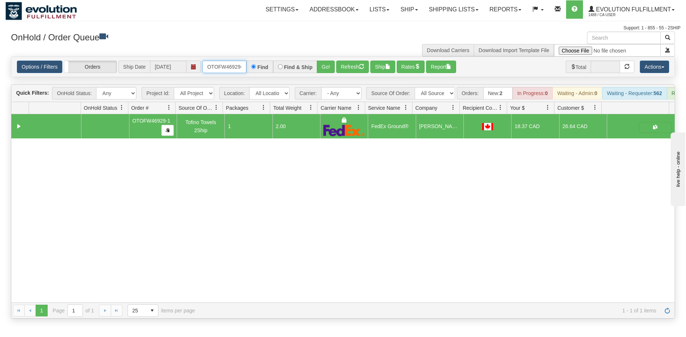
scroll to position [0, 3]
drag, startPoint x: 208, startPoint y: 64, endPoint x: 267, endPoint y: 64, distance: 58.3
click at [267, 64] on div "OTOFW46929-1 Find Find & Ship Go!" at bounding box center [268, 67] width 132 height 12
click at [351, 65] on button "Refresh" at bounding box center [352, 67] width 33 height 12
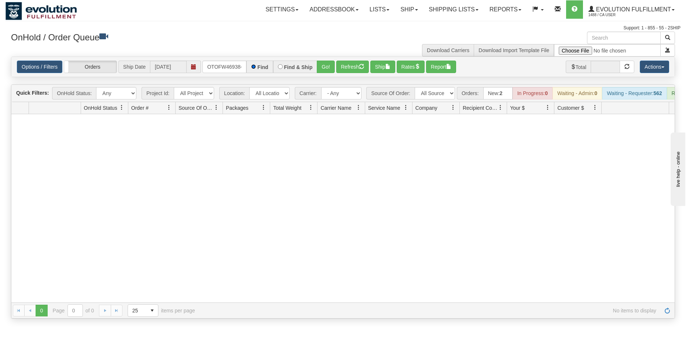
scroll to position [0, 0]
click at [324, 68] on button "Go!" at bounding box center [326, 67] width 18 height 12
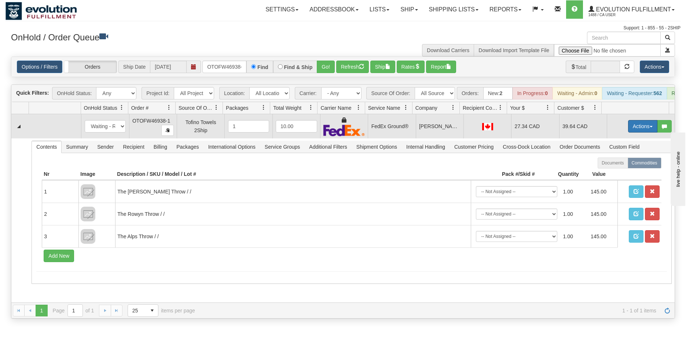
click at [632, 132] on button "Actions" at bounding box center [642, 126] width 29 height 12
click at [617, 174] on link "Ship" at bounding box center [628, 169] width 59 height 10
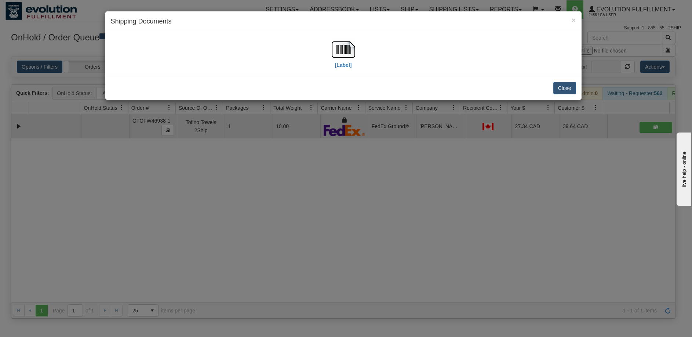
click at [355, 54] on div "[Label]" at bounding box center [343, 54] width 465 height 33
click at [351, 54] on img at bounding box center [343, 49] width 23 height 23
click at [337, 219] on div "× Shipping Documents [Label] Close" at bounding box center [346, 168] width 692 height 337
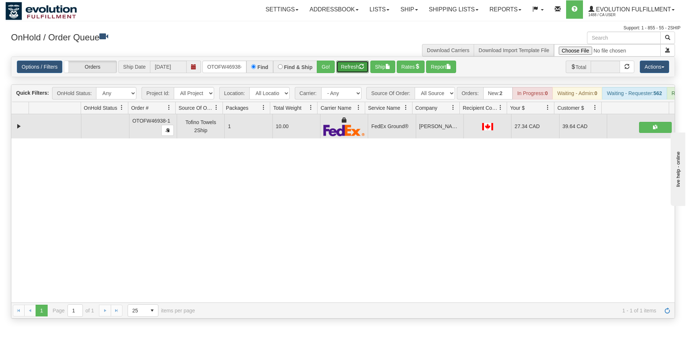
click at [356, 69] on button "Refresh" at bounding box center [352, 67] width 33 height 12
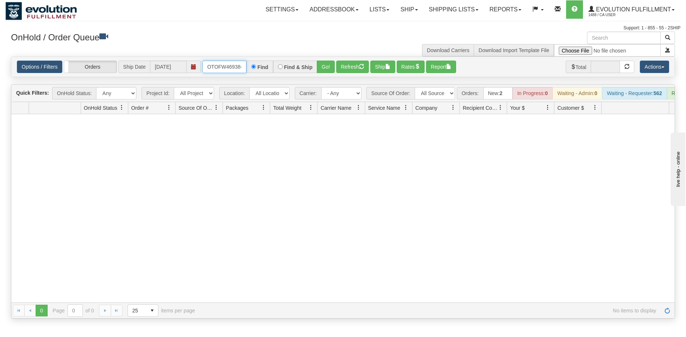
scroll to position [0, 3]
drag, startPoint x: 207, startPoint y: 66, endPoint x: 271, endPoint y: 67, distance: 63.8
click at [271, 67] on div "OTOFW46938-1 Find Find & Ship Go!" at bounding box center [268, 67] width 132 height 12
click at [320, 69] on button "Go!" at bounding box center [326, 67] width 18 height 12
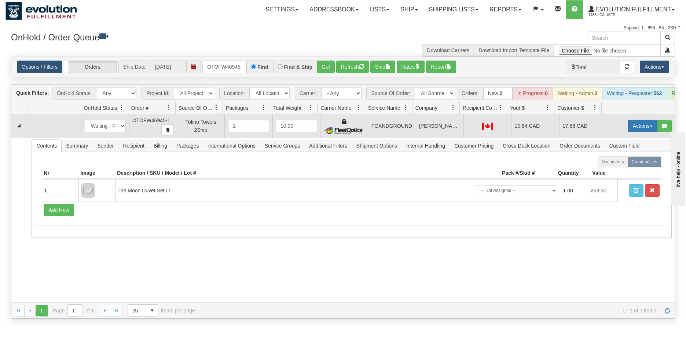
click at [630, 131] on button "Actions" at bounding box center [642, 126] width 29 height 12
click at [612, 171] on span "Ship" at bounding box center [613, 168] width 15 height 6
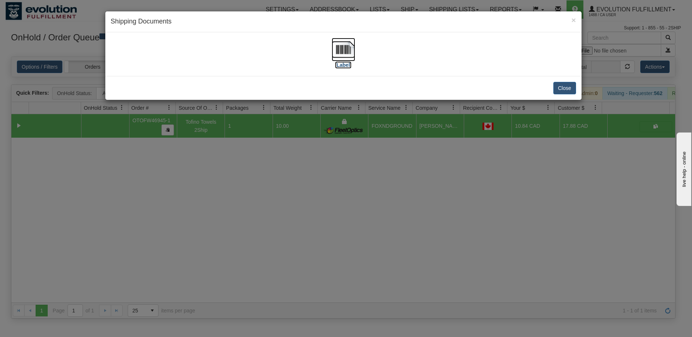
click at [347, 50] on img at bounding box center [343, 49] width 23 height 23
click at [425, 230] on div "× Shipping Documents [Label] Close" at bounding box center [346, 168] width 692 height 337
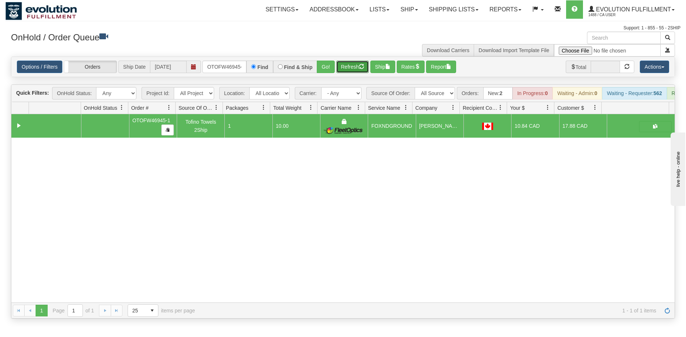
click at [348, 65] on button "Refresh" at bounding box center [352, 67] width 33 height 12
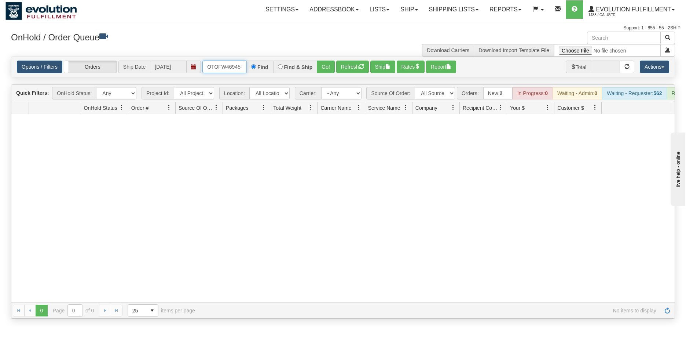
scroll to position [0, 3]
drag, startPoint x: 207, startPoint y: 66, endPoint x: 271, endPoint y: 65, distance: 64.6
click at [271, 65] on div "OTOFW46945-1 Find Find & Ship Go!" at bounding box center [268, 67] width 132 height 12
click at [328, 63] on button "Go!" at bounding box center [326, 67] width 18 height 12
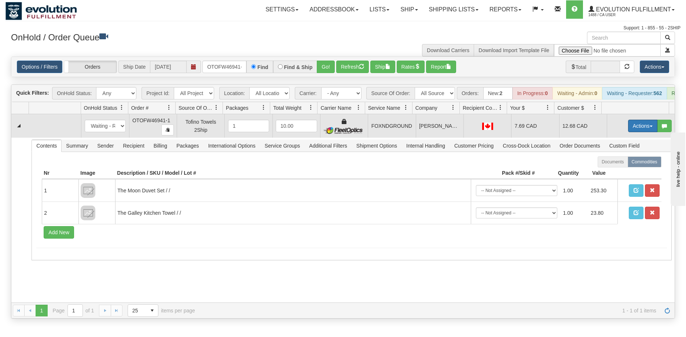
click at [636, 130] on button "Actions" at bounding box center [642, 126] width 29 height 12
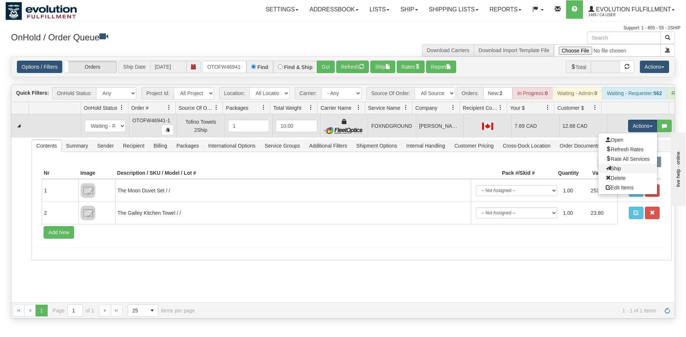
click at [618, 173] on link "Ship" at bounding box center [628, 169] width 59 height 10
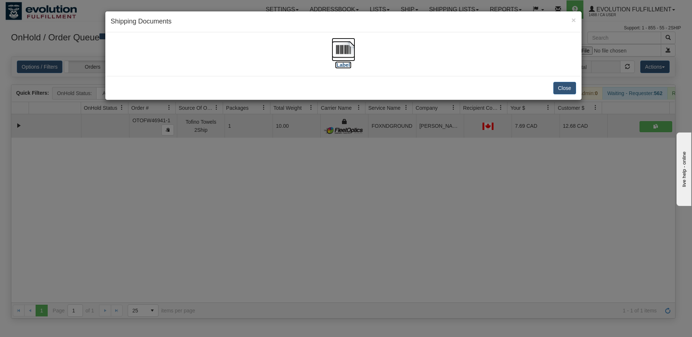
click at [349, 51] on img at bounding box center [343, 49] width 23 height 23
click at [344, 234] on div "× Shipping Documents [Label] Close" at bounding box center [346, 168] width 692 height 337
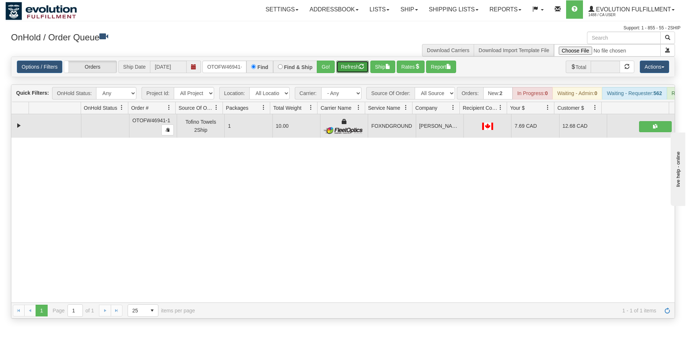
click at [357, 66] on button "Refresh" at bounding box center [352, 67] width 33 height 12
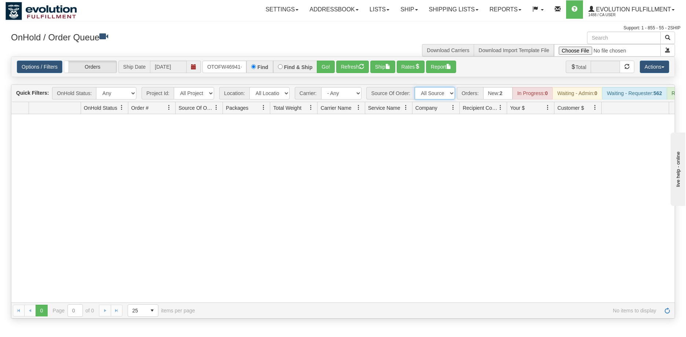
click at [430, 96] on select "All Sources AirBlaster 2Ship Integration Ambler Apparel 2Ship Integration BC [M…" at bounding box center [435, 93] width 40 height 12
drag, startPoint x: 208, startPoint y: 67, endPoint x: 252, endPoint y: 70, distance: 44.9
click at [252, 70] on div "OTOFW46941-1 Find Find & Ship Go!" at bounding box center [268, 67] width 132 height 12
type input "OBKNWEB4322-1"
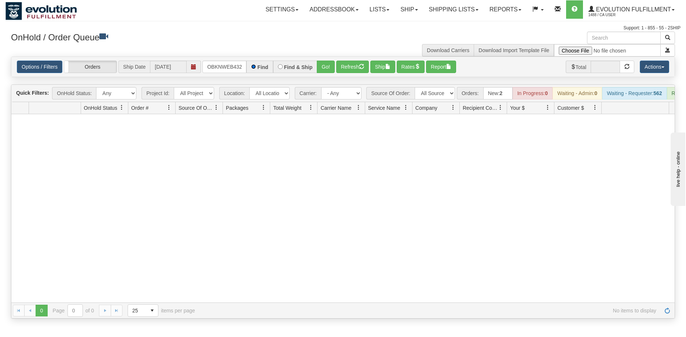
scroll to position [0, 0]
click at [329, 70] on button "Go!" at bounding box center [326, 67] width 18 height 12
drag, startPoint x: 207, startPoint y: 66, endPoint x: 280, endPoint y: 71, distance: 73.5
click at [280, 71] on div "OBKNWEB4322-1 Find Find & Ship Go!" at bounding box center [268, 67] width 132 height 12
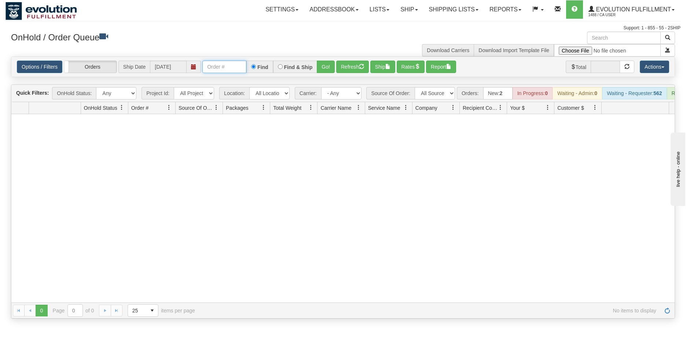
scroll to position [0, 0]
click at [223, 69] on input "text" at bounding box center [224, 67] width 44 height 12
click at [322, 66] on button "Go!" at bounding box center [326, 67] width 18 height 12
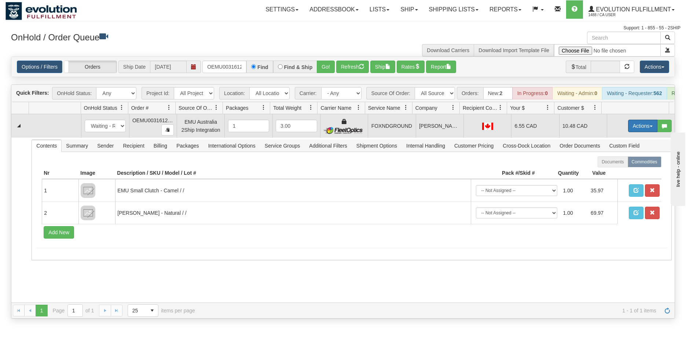
click at [629, 127] on button "Actions" at bounding box center [642, 126] width 29 height 12
click at [612, 171] on span "Ship" at bounding box center [613, 168] width 15 height 6
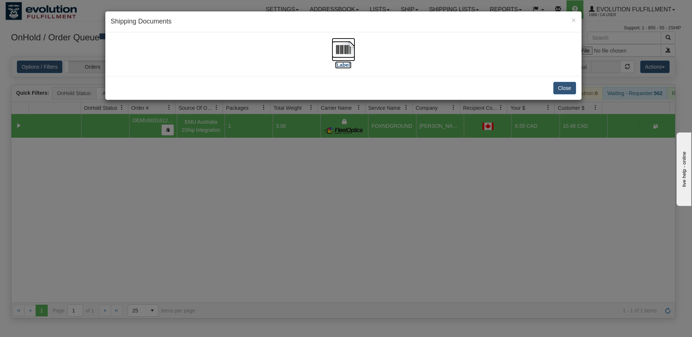
click at [351, 48] on img at bounding box center [343, 49] width 23 height 23
click at [393, 216] on div "× Shipping Documents [Label] Close" at bounding box center [346, 168] width 692 height 337
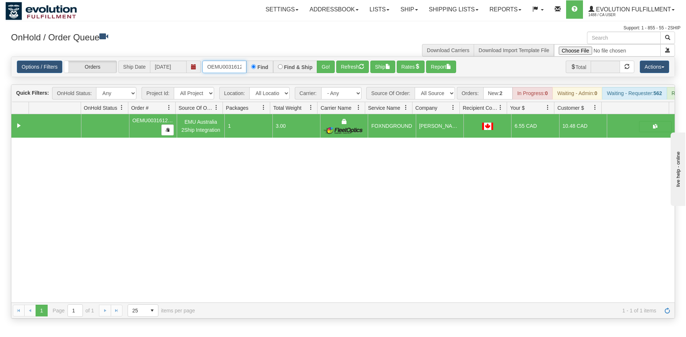
scroll to position [0, 10]
drag, startPoint x: 208, startPoint y: 67, endPoint x: 270, endPoint y: 75, distance: 62.5
click at [270, 75] on div "Options / Filters Group Shipments Orders Ship Date 09/10/2025 OEMU0031612001 Fi…" at bounding box center [343, 67] width 664 height 20
type input "OBKNWEB4328-1"
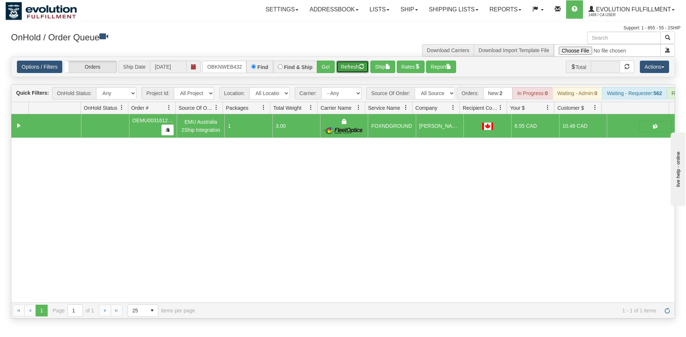
click at [346, 69] on button "Refresh" at bounding box center [352, 67] width 33 height 12
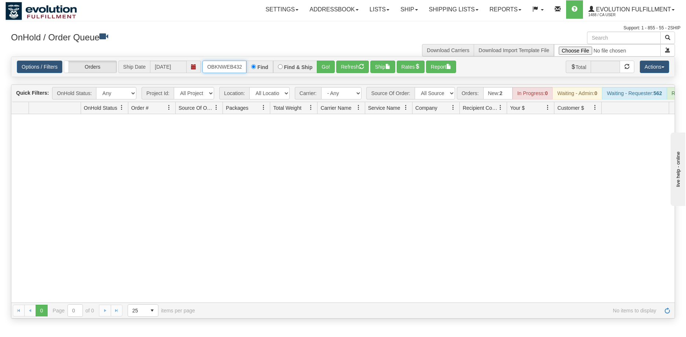
scroll to position [0, 8]
drag, startPoint x: 209, startPoint y: 66, endPoint x: 259, endPoint y: 65, distance: 50.3
click at [259, 65] on div "OBKNWEB4328-1 Find Find & Ship Go!" at bounding box center [268, 67] width 132 height 12
click at [236, 67] on input "text" at bounding box center [224, 67] width 44 height 12
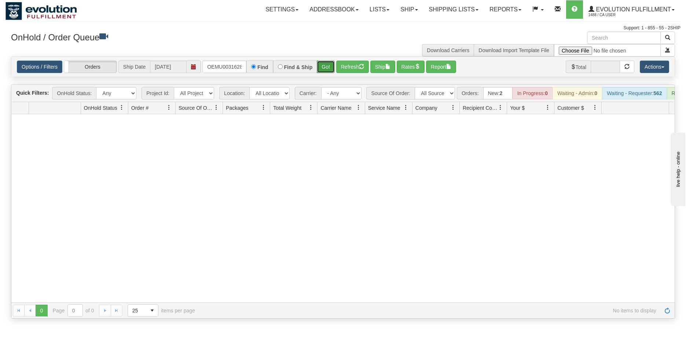
click at [327, 65] on button "Go!" at bounding box center [326, 67] width 18 height 12
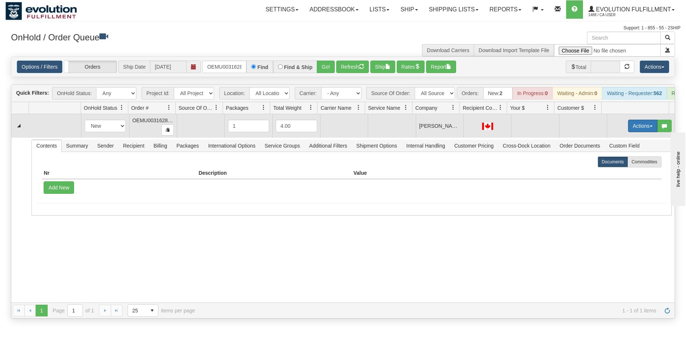
click at [635, 131] on button "Actions" at bounding box center [642, 126] width 29 height 12
click at [617, 162] on span "Rate All Services" at bounding box center [628, 159] width 44 height 6
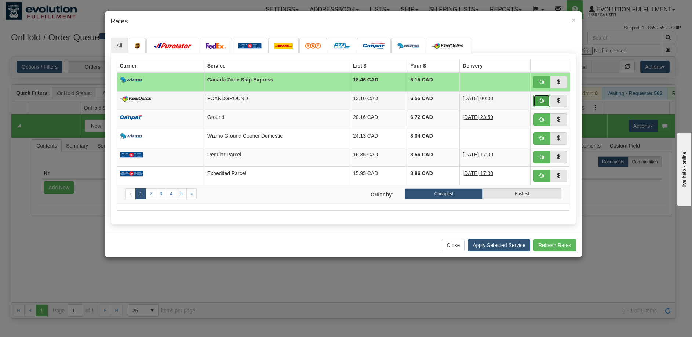
click at [545, 103] on button "button" at bounding box center [541, 101] width 17 height 12
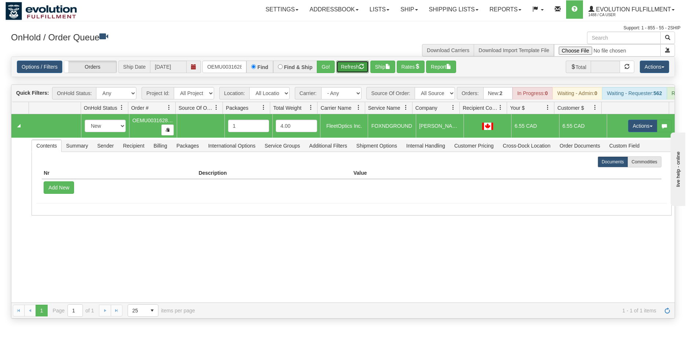
click at [348, 70] on button "Refresh" at bounding box center [352, 67] width 33 height 12
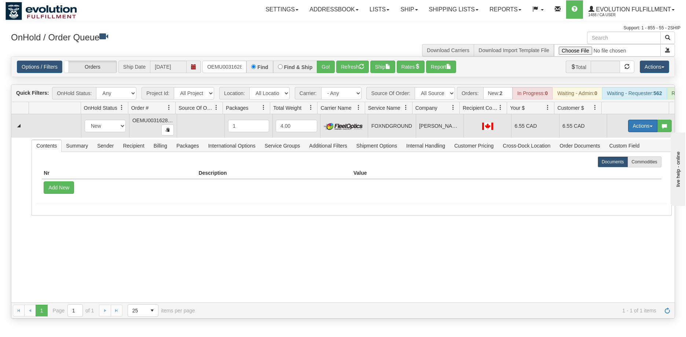
click at [628, 130] on button "Actions" at bounding box center [642, 126] width 29 height 12
click at [610, 171] on span "Ship" at bounding box center [613, 168] width 15 height 6
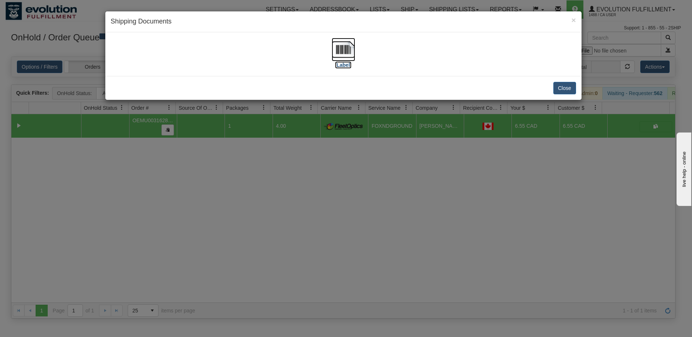
click at [350, 48] on img at bounding box center [343, 49] width 23 height 23
click at [444, 135] on div "× Shipping Documents [Label] Close" at bounding box center [346, 168] width 692 height 337
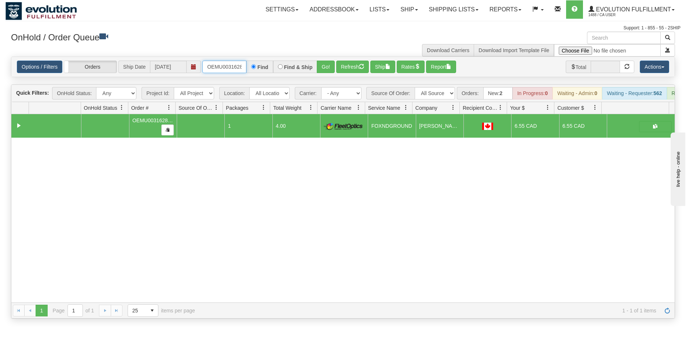
scroll to position [0, 10]
drag, startPoint x: 203, startPoint y: 67, endPoint x: 303, endPoint y: 64, distance: 100.2
click at [302, 65] on div "OEMU0031628001 Find Find & Ship Go!" at bounding box center [268, 67] width 132 height 12
type input "OEMU0031630001"
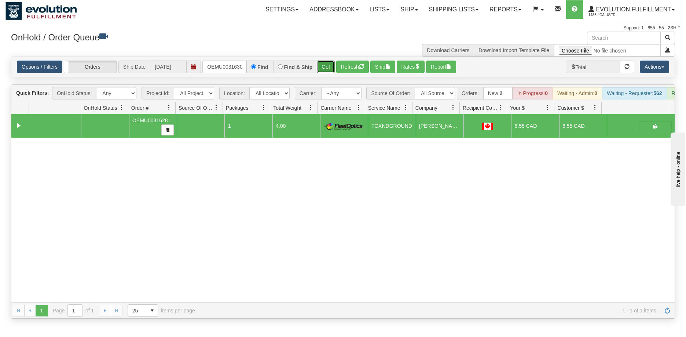
click at [326, 65] on button "Go!" at bounding box center [326, 67] width 18 height 12
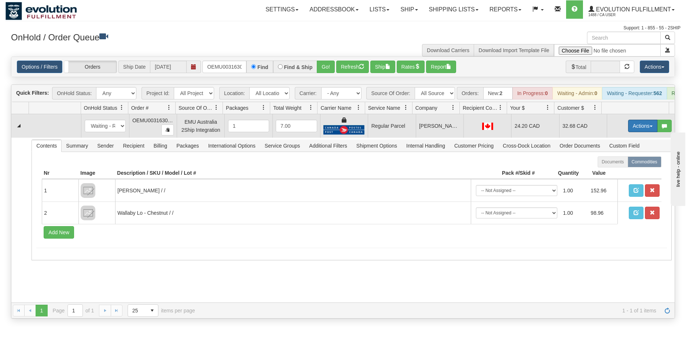
click at [631, 132] on button "Actions" at bounding box center [642, 126] width 29 height 12
click at [617, 162] on span "Rate All Services" at bounding box center [628, 159] width 44 height 6
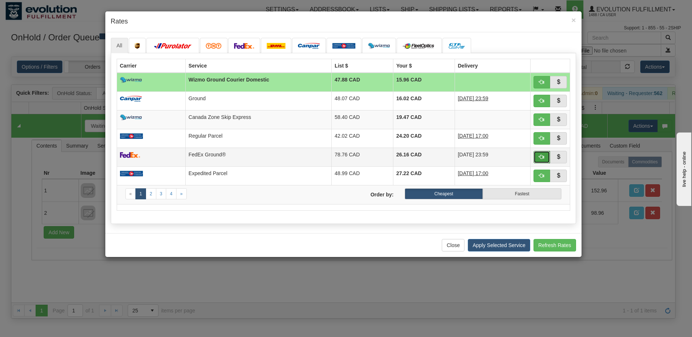
click at [538, 156] on button "button" at bounding box center [541, 157] width 17 height 12
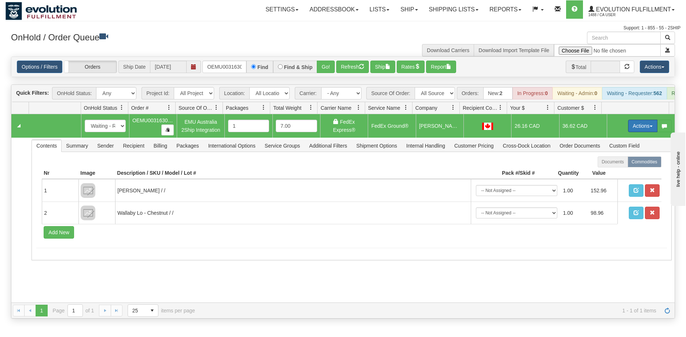
click at [634, 132] on button "Actions" at bounding box center [642, 126] width 29 height 12
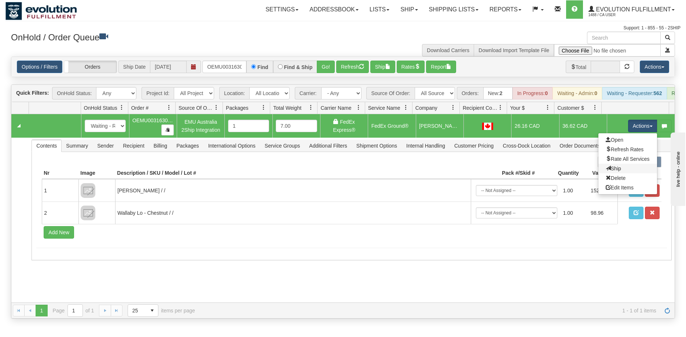
click at [615, 173] on link "Ship" at bounding box center [628, 169] width 59 height 10
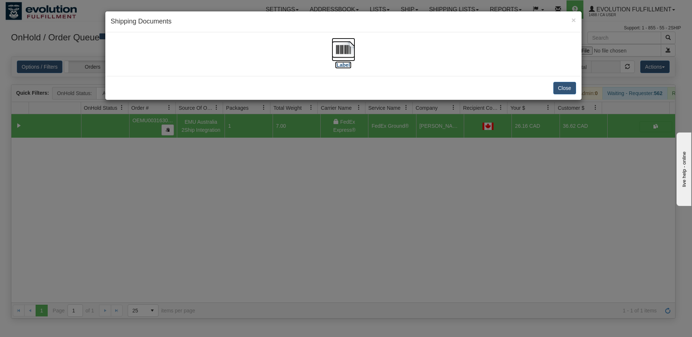
click at [350, 50] on img at bounding box center [343, 49] width 23 height 23
click at [407, 233] on div "× Shipping Documents [Label] Close" at bounding box center [346, 168] width 692 height 337
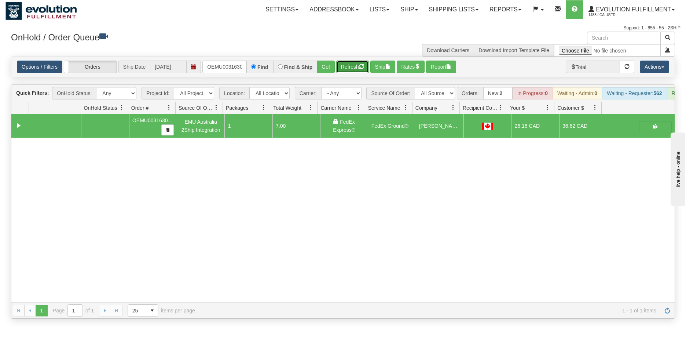
click at [355, 70] on button "Refresh" at bounding box center [352, 67] width 33 height 12
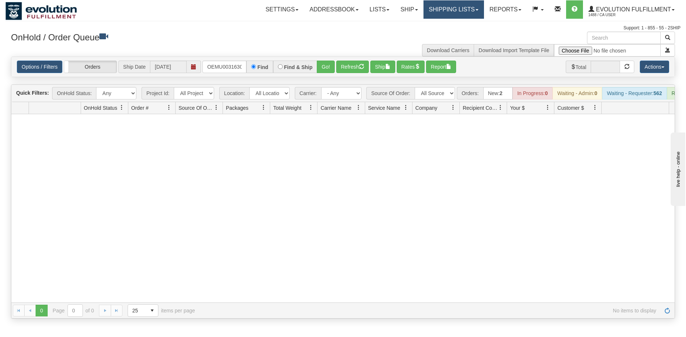
click at [441, 12] on link "Shipping lists" at bounding box center [454, 9] width 61 height 18
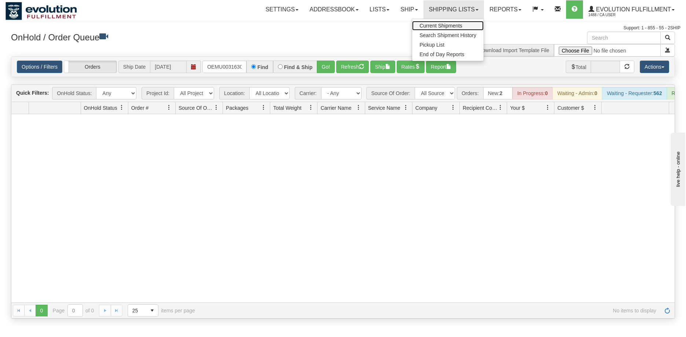
click at [442, 25] on span "Current Shipments" at bounding box center [441, 26] width 43 height 6
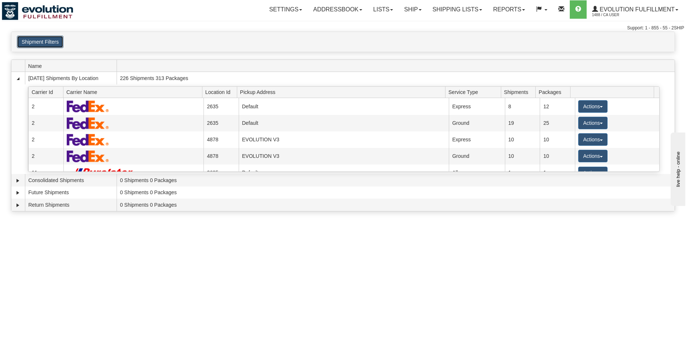
click at [43, 41] on button "Shipment Filters" at bounding box center [40, 42] width 47 height 12
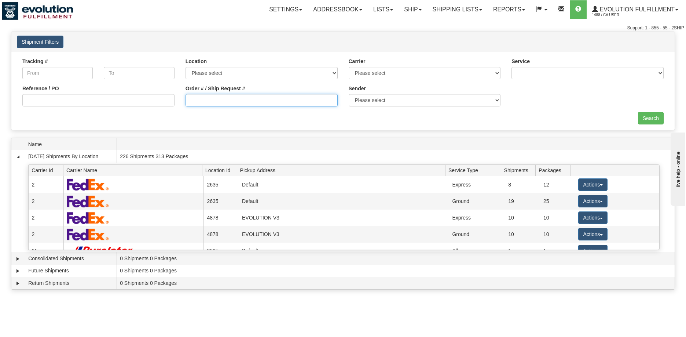
click at [293, 99] on input "Order # / Ship Request #" at bounding box center [262, 100] width 152 height 12
type input "OEMU0031628001"
click at [646, 114] on input "Search" at bounding box center [651, 118] width 26 height 12
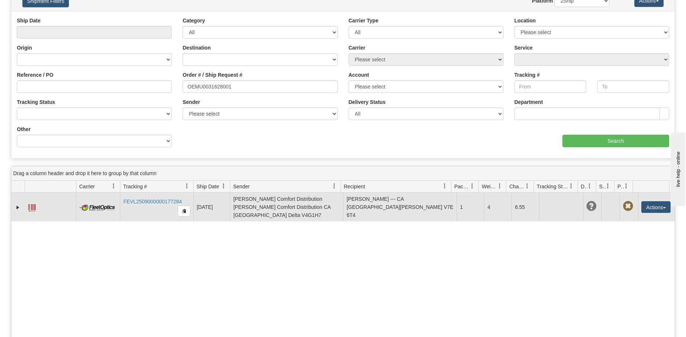
scroll to position [73, 0]
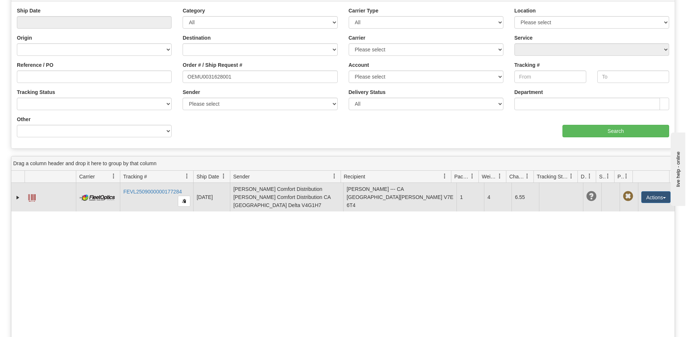
click at [33, 196] on span at bounding box center [31, 197] width 7 height 7
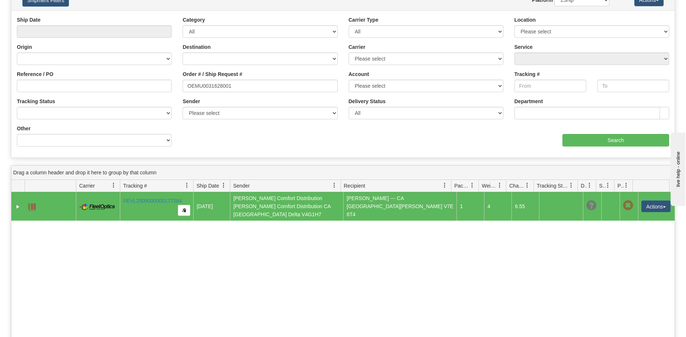
scroll to position [0, 0]
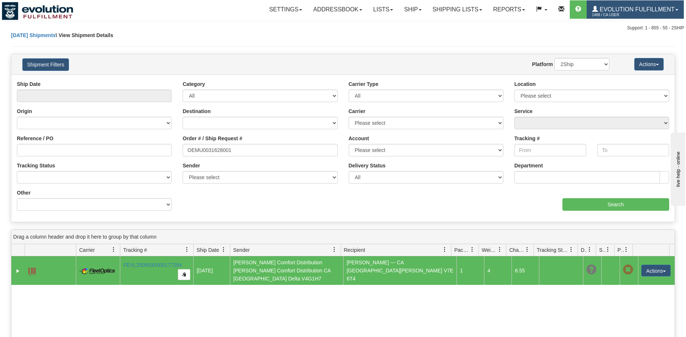
click at [638, 11] on span "1488 / CA User" at bounding box center [619, 14] width 55 height 7
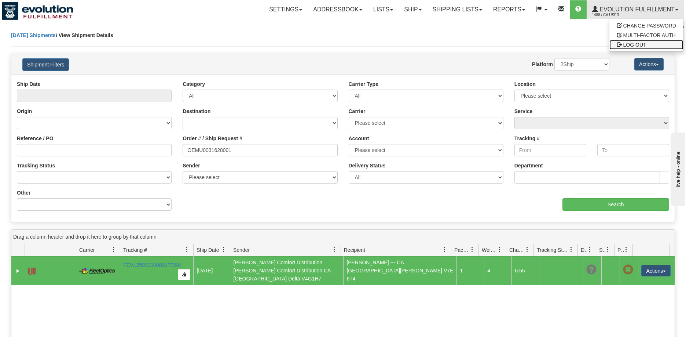
click at [624, 46] on span "LOG OUT" at bounding box center [635, 45] width 23 height 6
